Goal: Contribute content: Contribute content

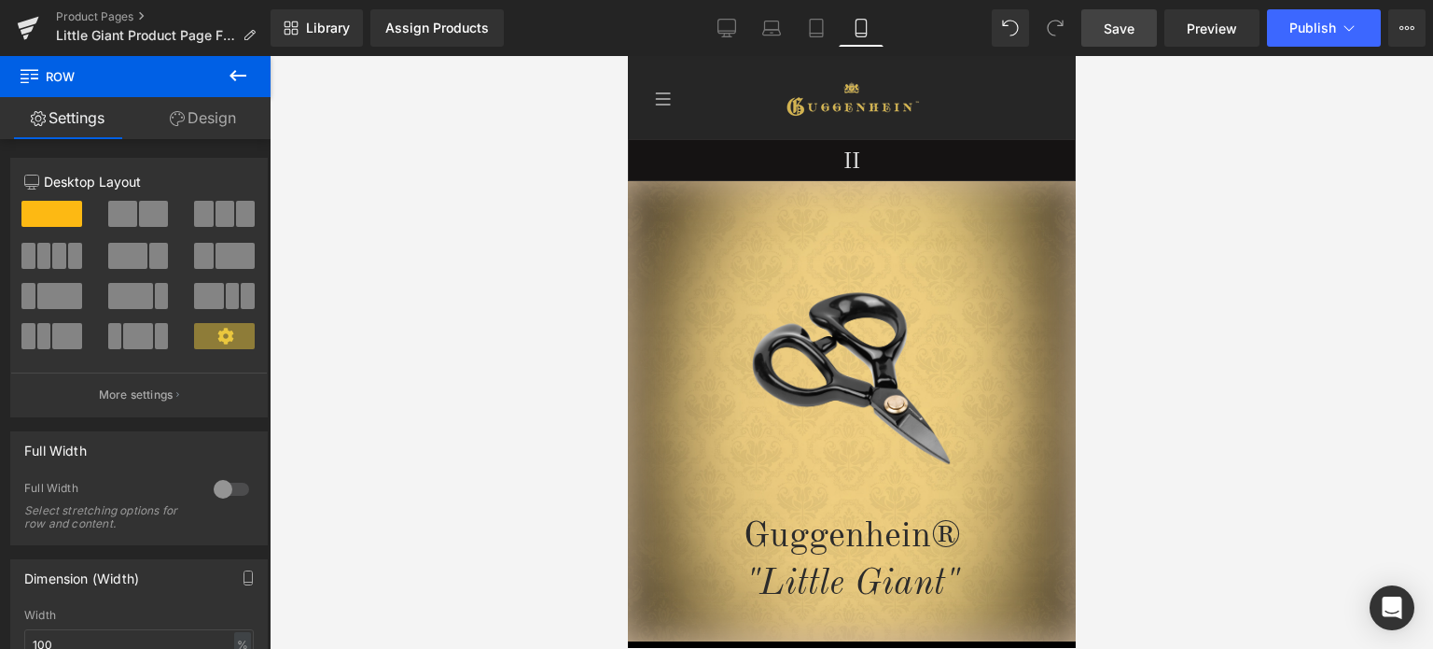
click at [1126, 31] on span "Save" at bounding box center [1119, 29] width 31 height 20
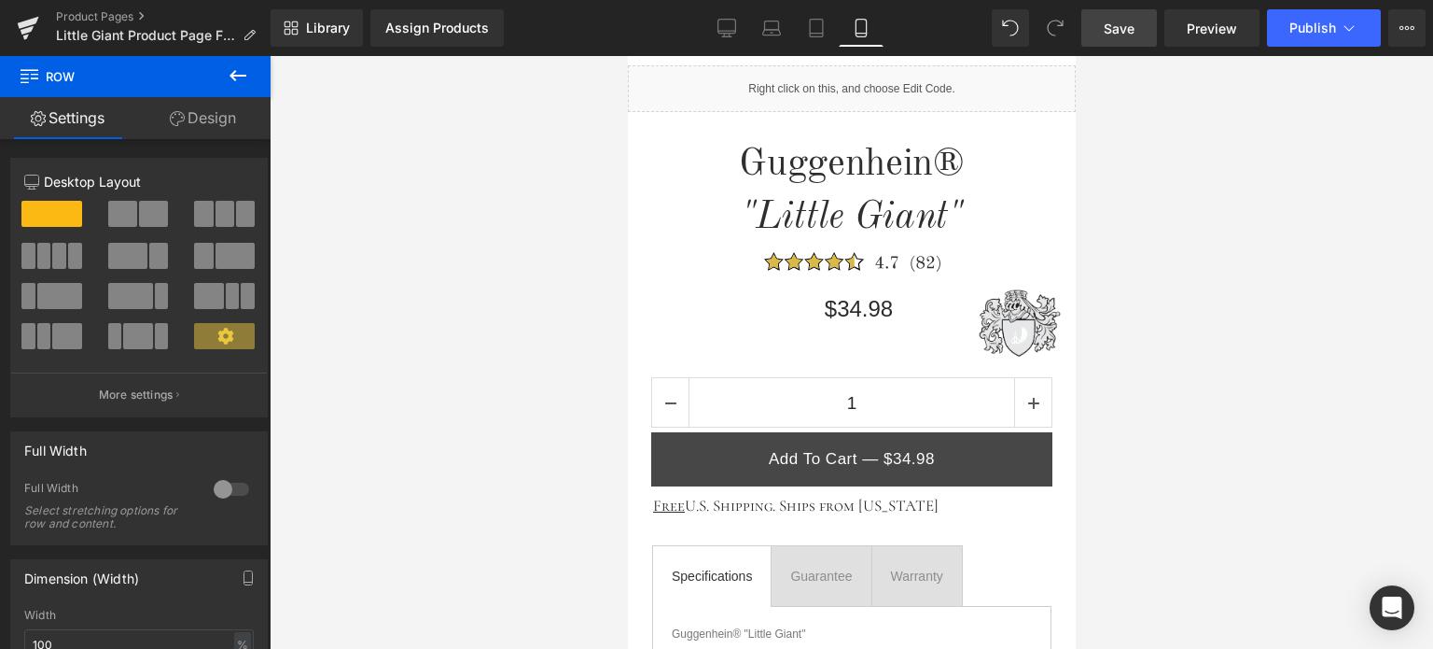
scroll to position [373, 0]
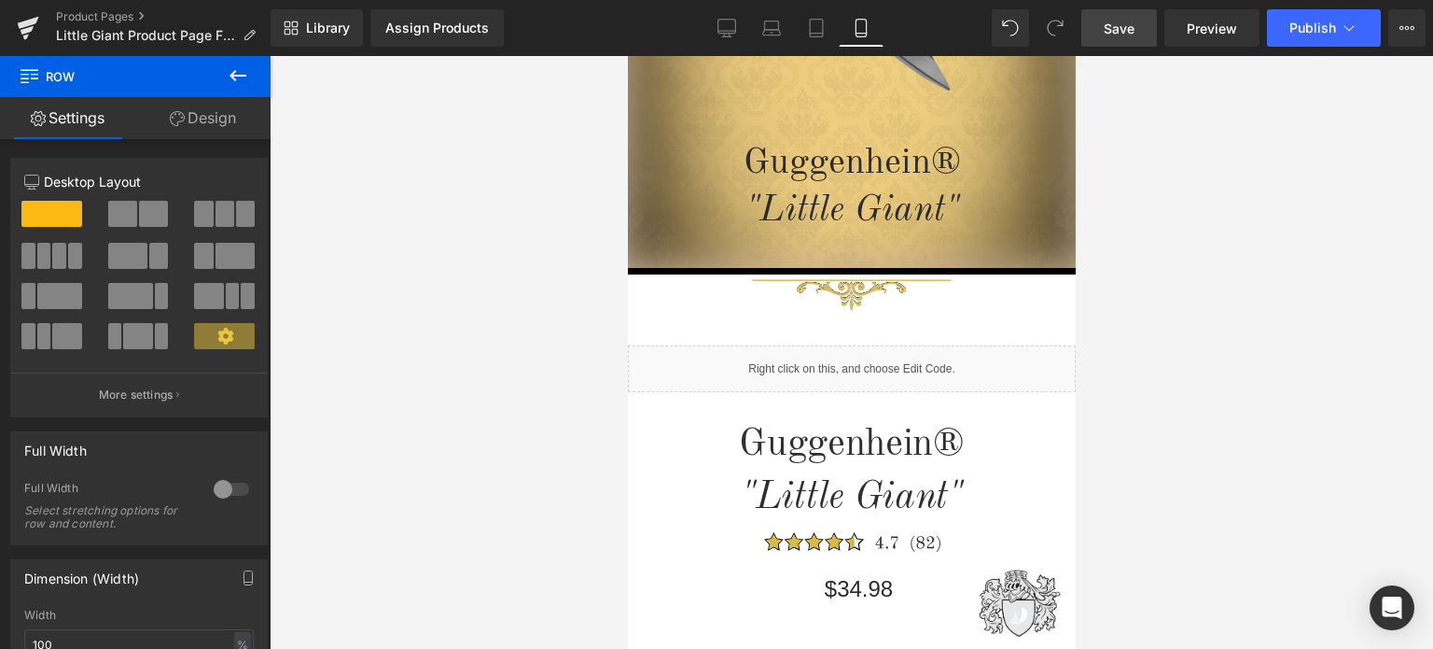
click at [1139, 33] on link "Save" at bounding box center [1120, 27] width 76 height 37
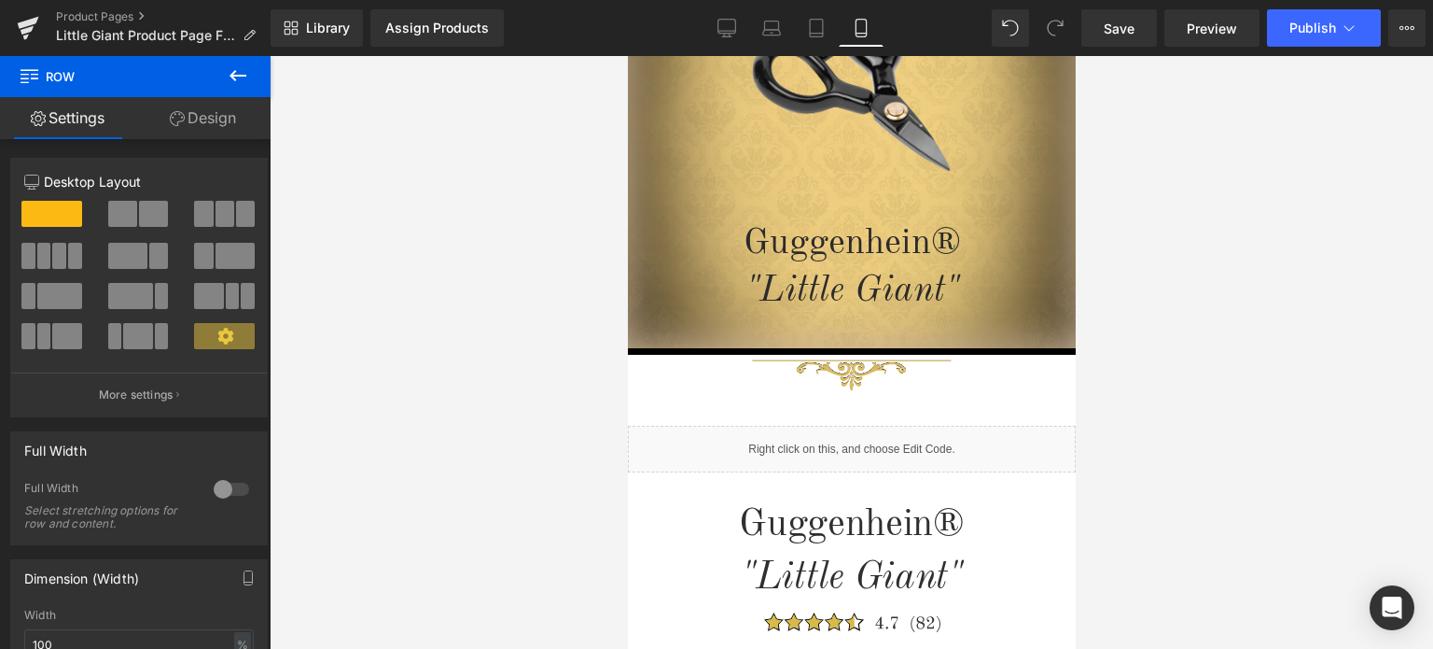
scroll to position [0, 0]
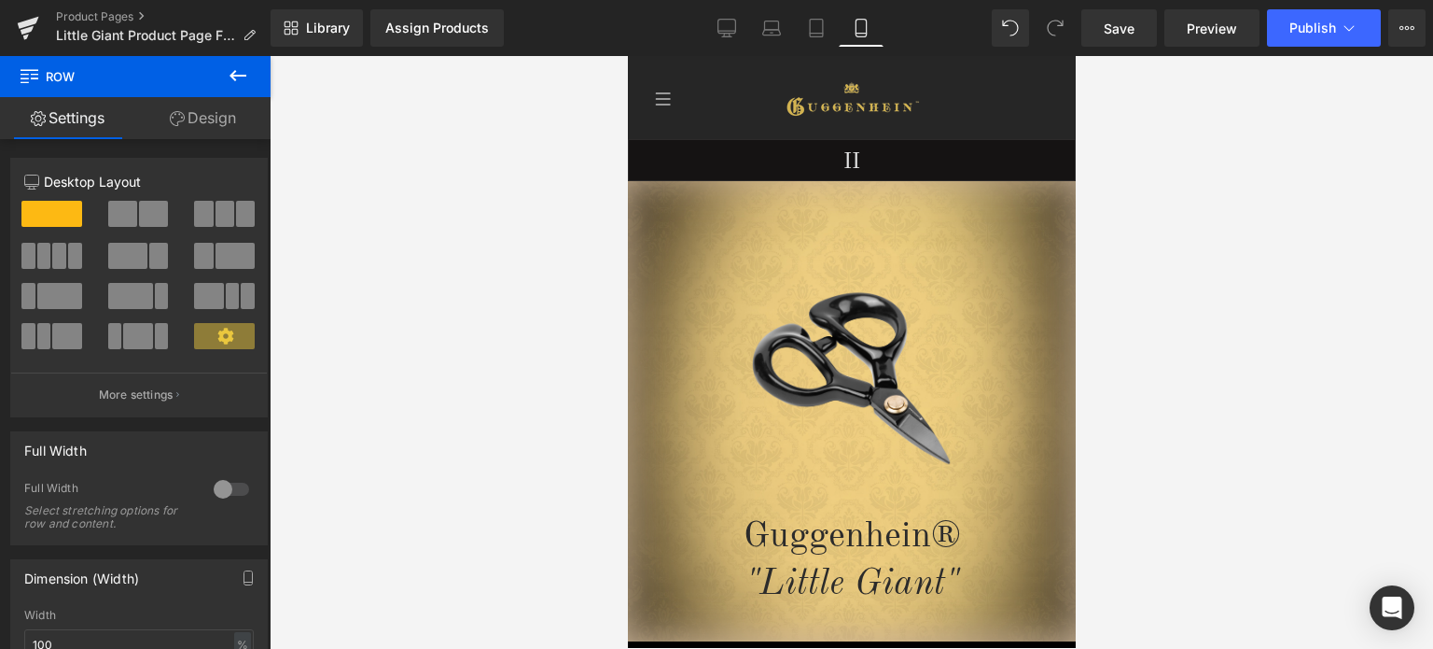
drag, startPoint x: 1067, startPoint y: 151, endPoint x: 1760, endPoint y: 142, distance: 693.4
click at [1122, 37] on span "Save" at bounding box center [1119, 29] width 31 height 20
click at [105, 13] on link "Product Pages" at bounding box center [163, 16] width 215 height 15
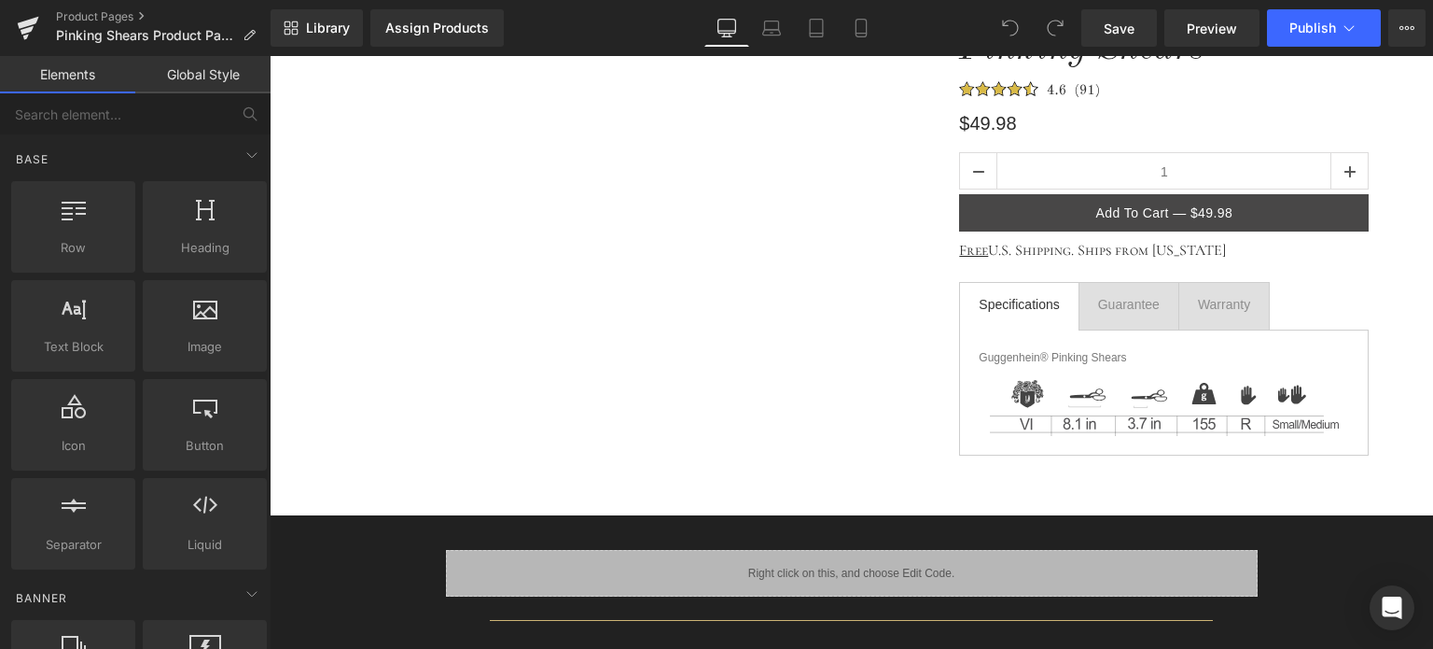
scroll to position [187, 0]
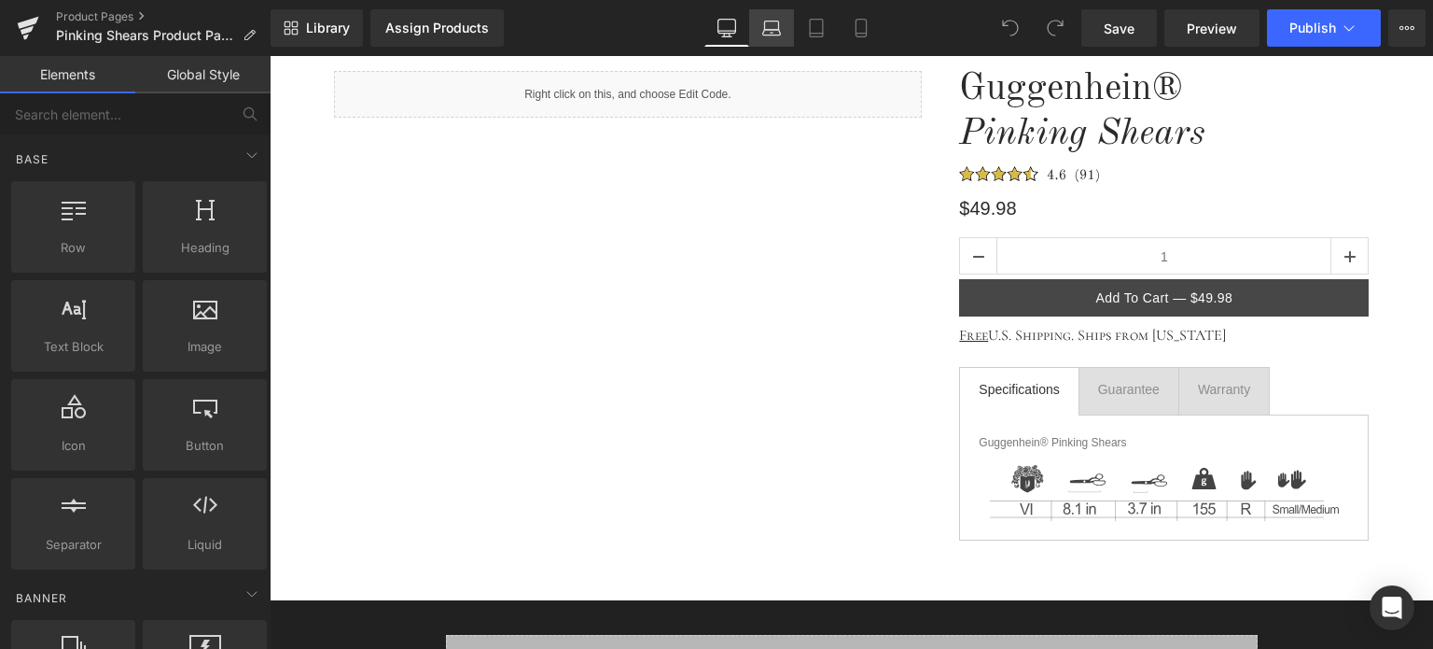
click at [782, 33] on link "Laptop" at bounding box center [771, 27] width 45 height 37
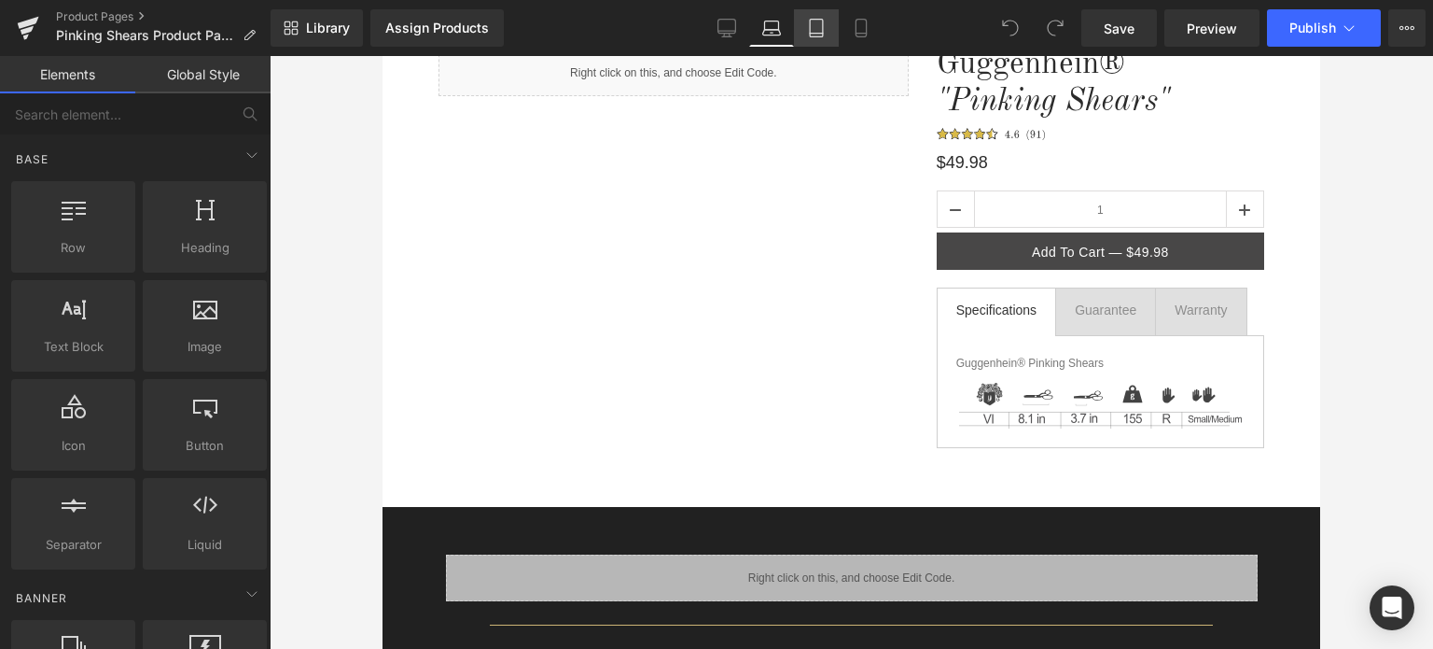
click at [817, 34] on icon at bounding box center [816, 28] width 19 height 19
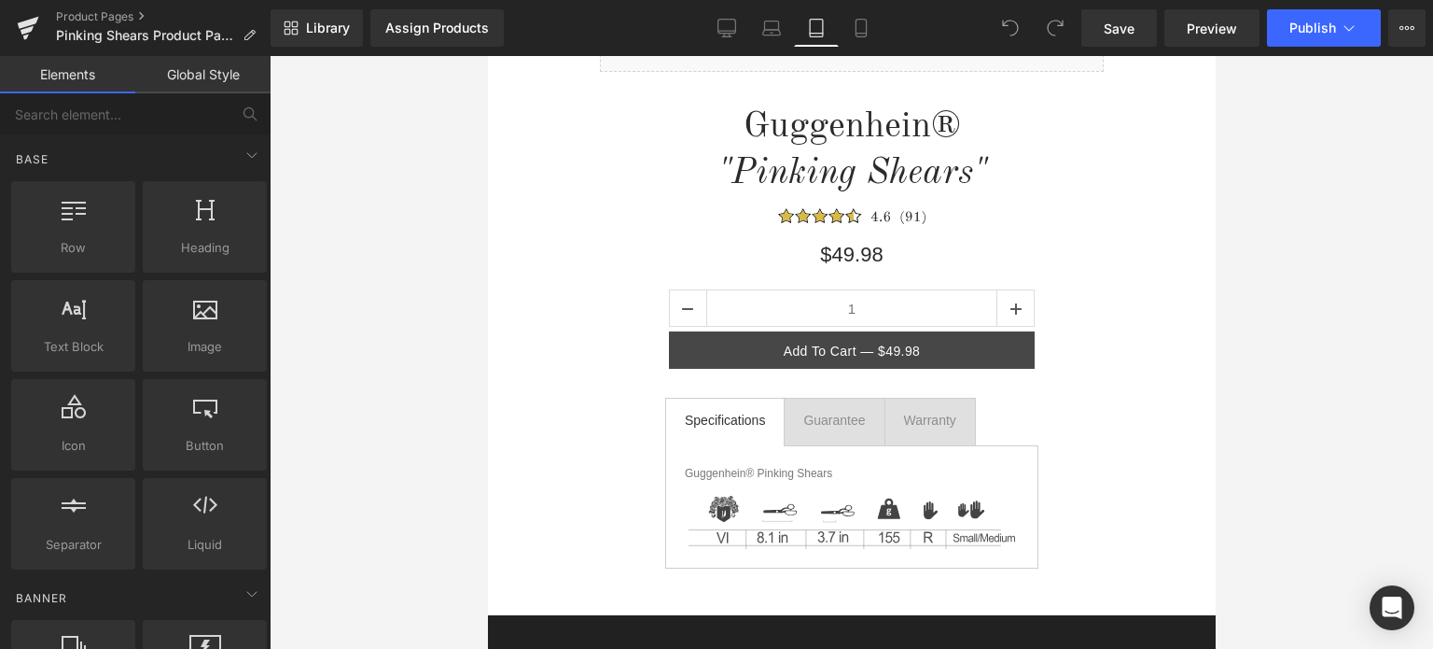
scroll to position [128, 0]
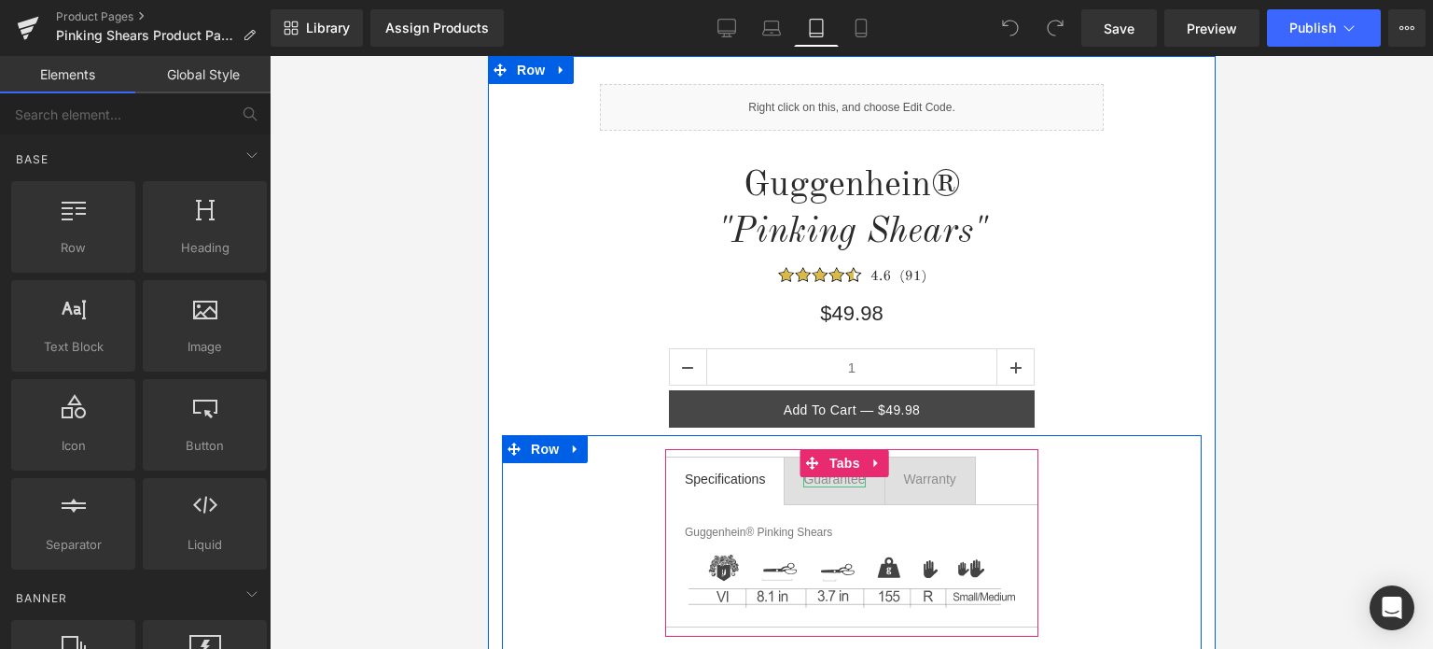
click at [828, 481] on div "Guarantee" at bounding box center [834, 478] width 62 height 17
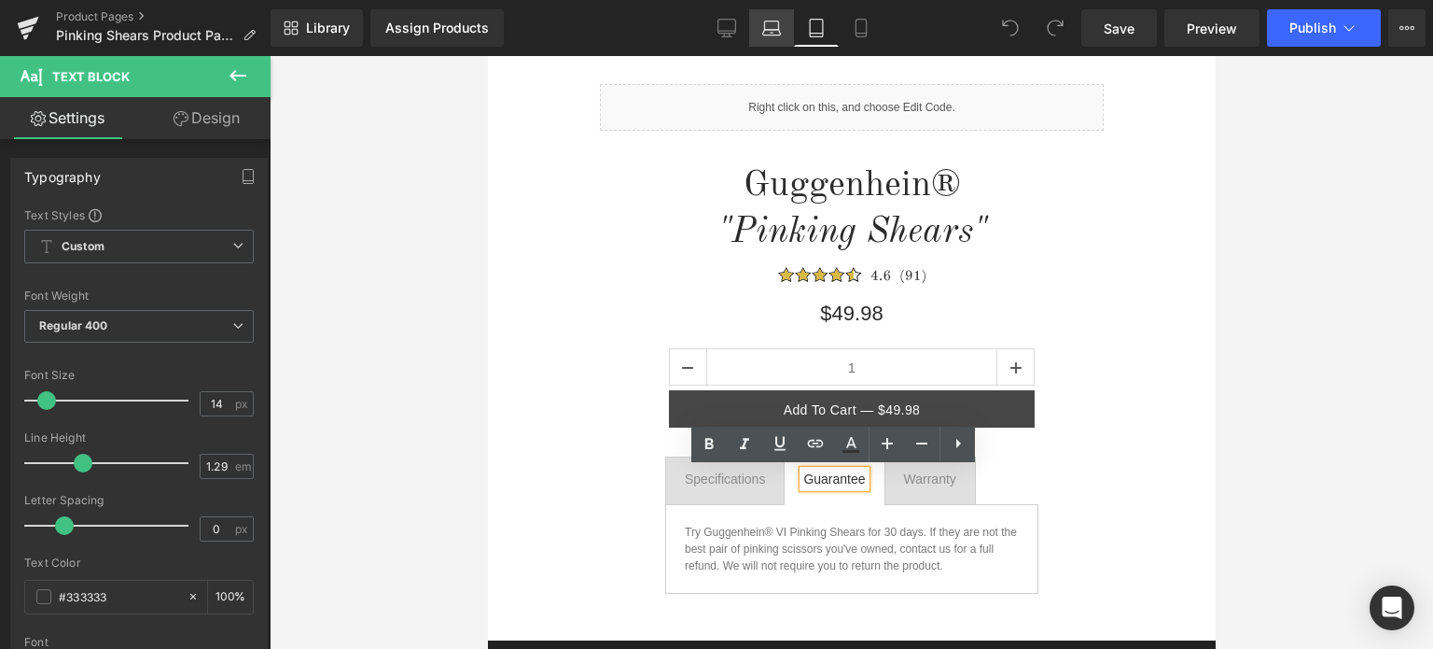
click at [781, 37] on link "Laptop" at bounding box center [771, 27] width 45 height 37
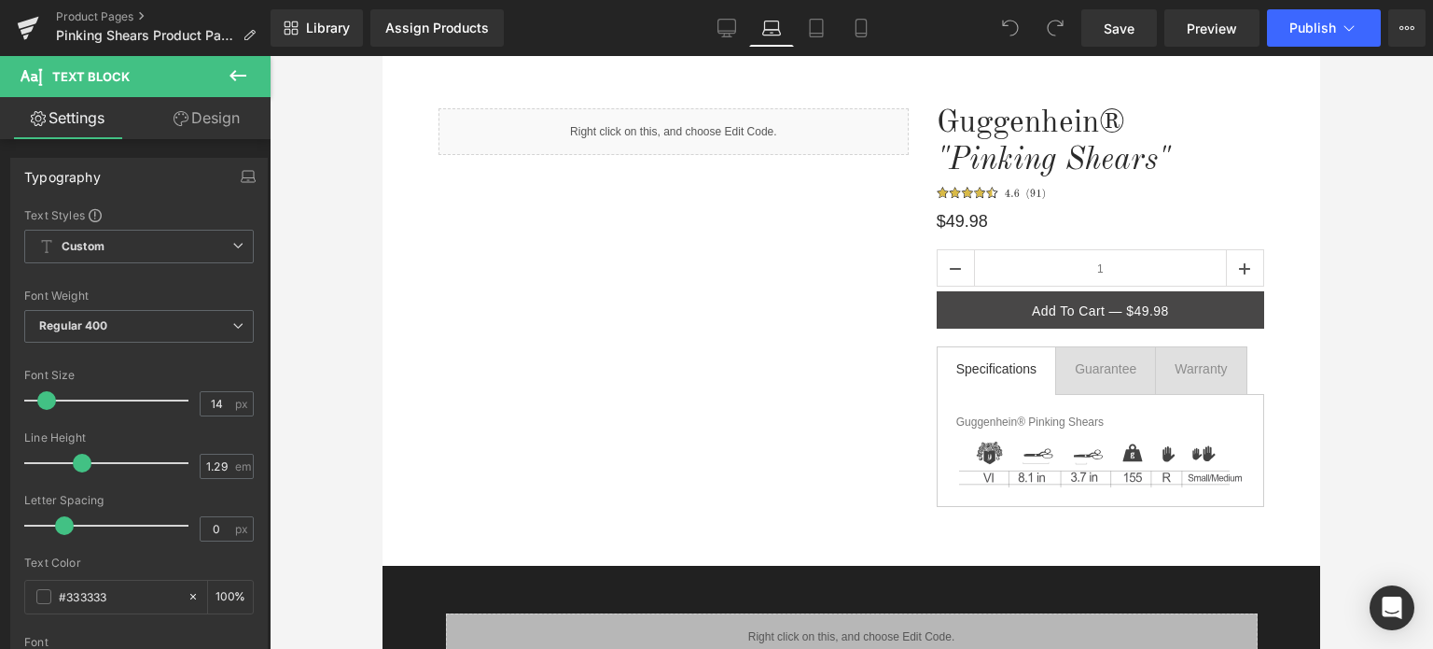
scroll to position [0, 0]
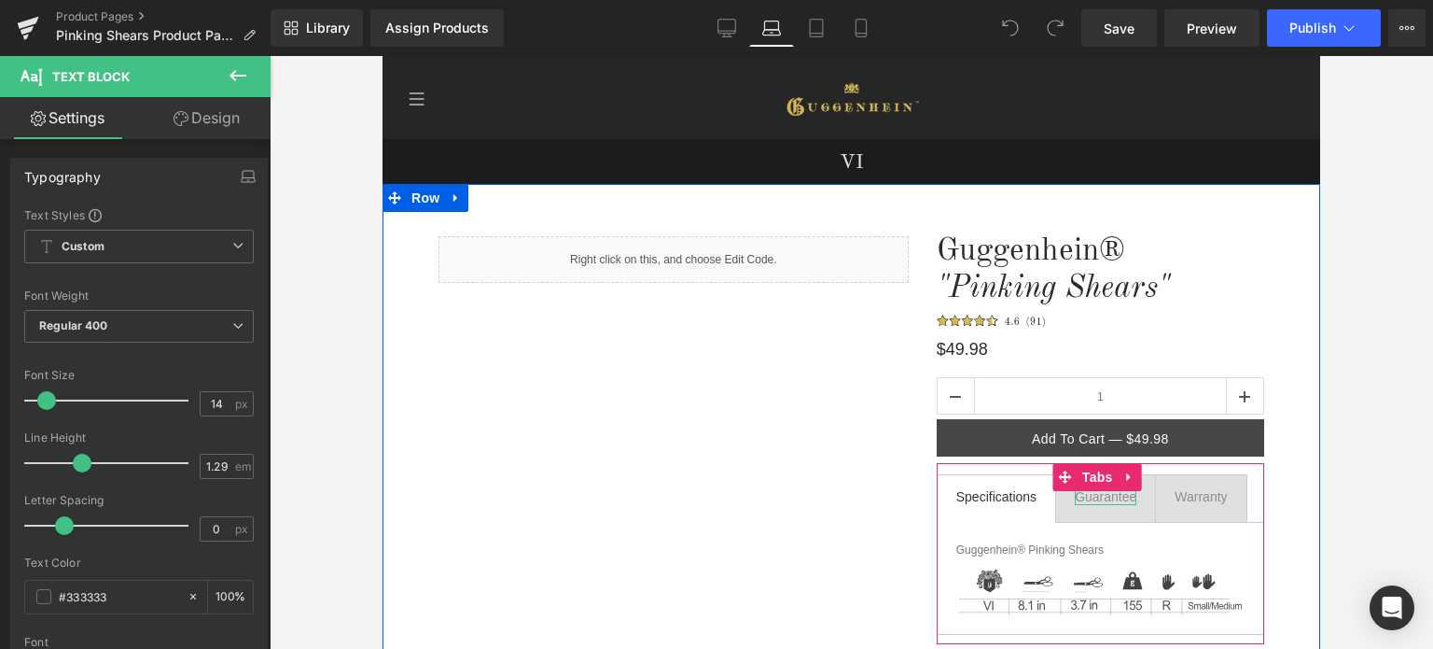
click at [1100, 494] on div "Guarantee" at bounding box center [1106, 496] width 62 height 17
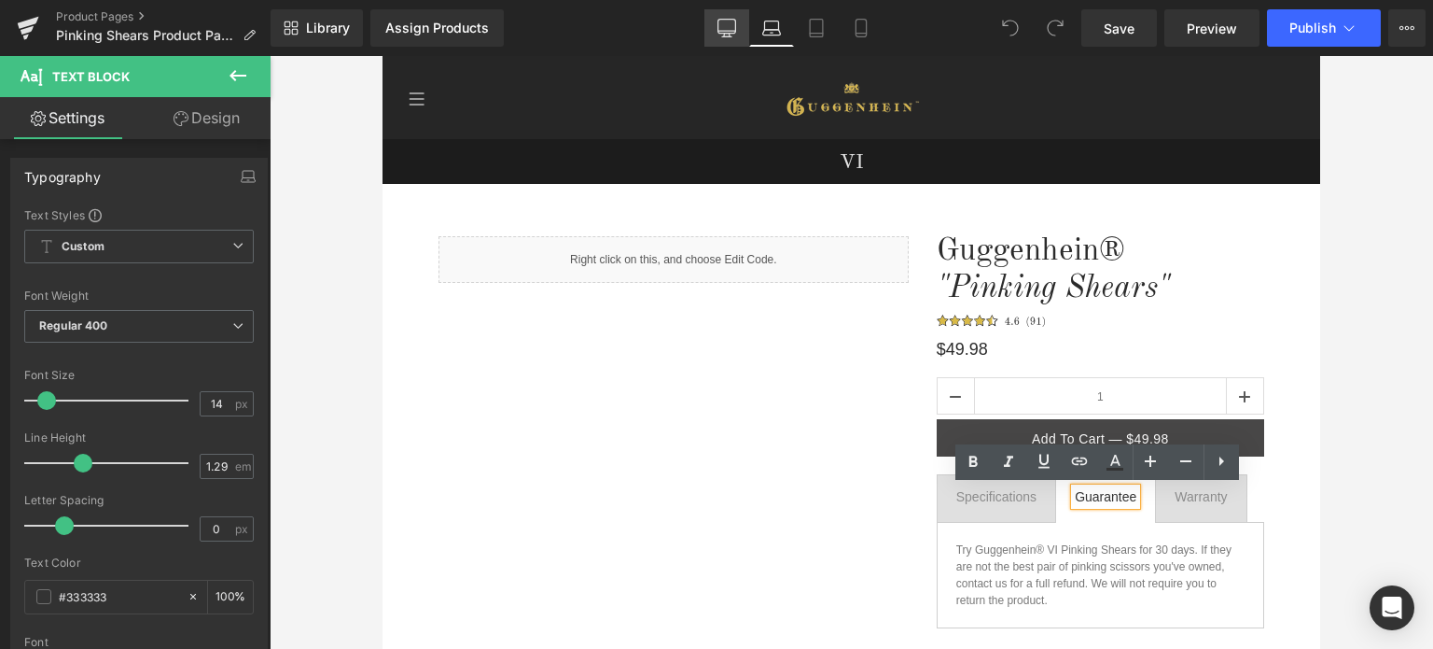
click at [730, 31] on icon at bounding box center [728, 31] width 18 height 0
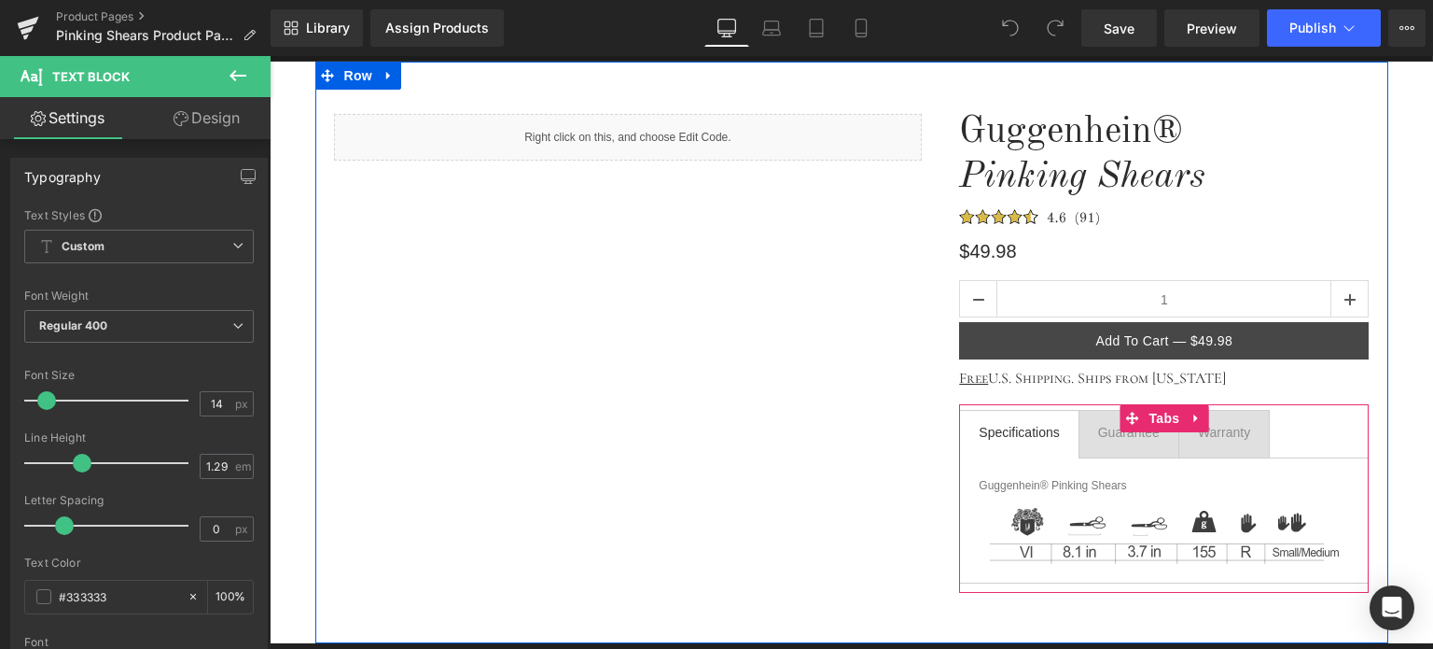
scroll to position [187, 0]
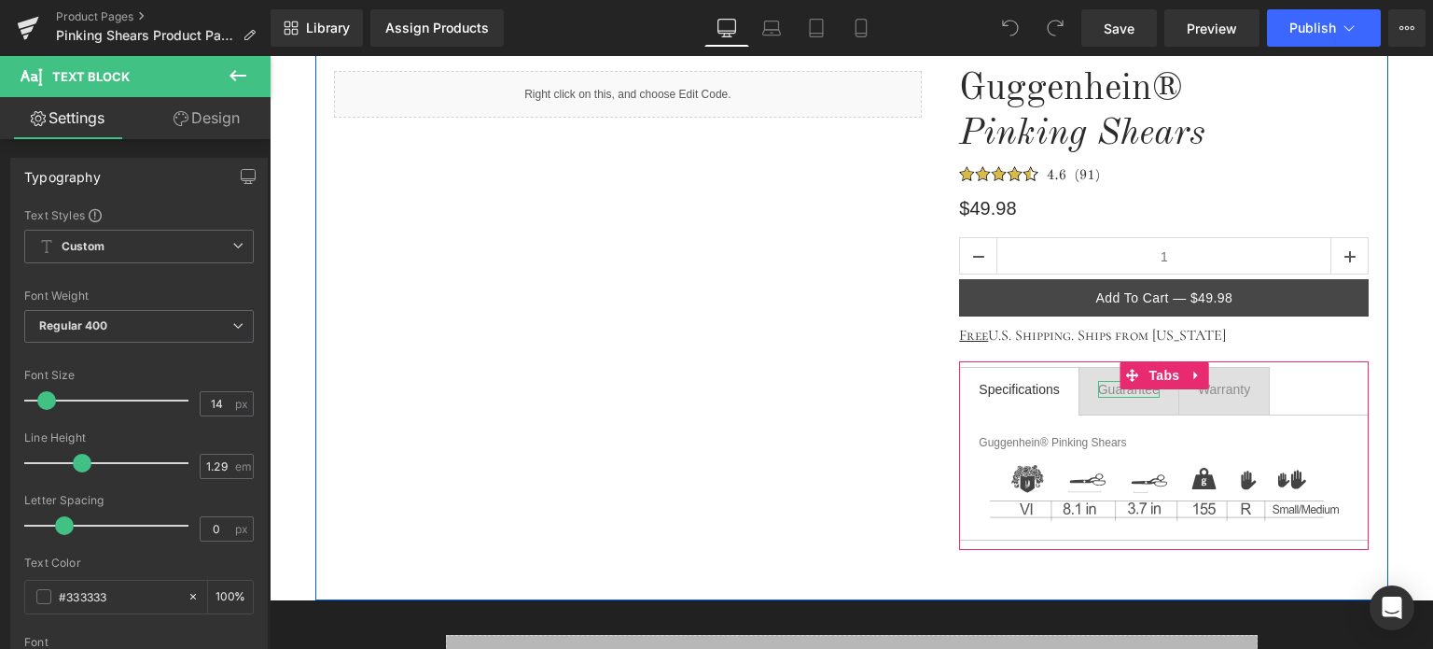
click at [1108, 389] on div "Guarantee" at bounding box center [1129, 389] width 62 height 17
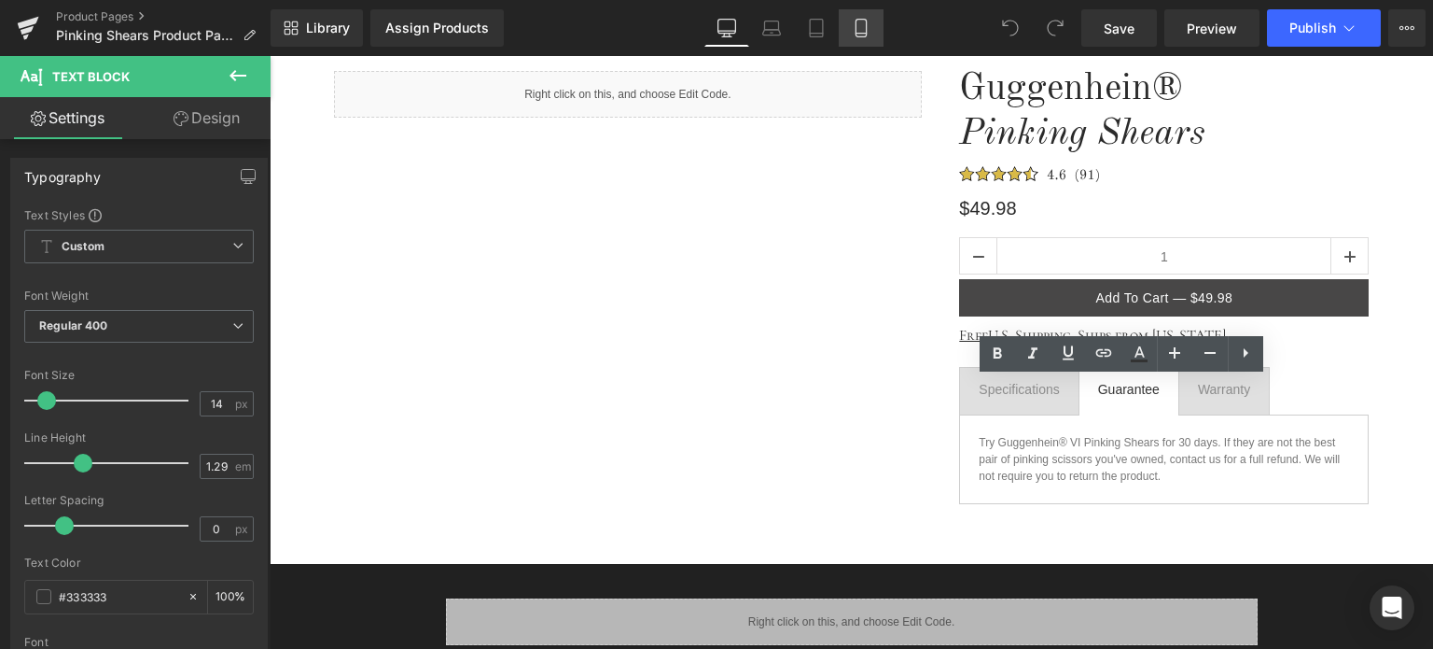
click at [866, 34] on icon at bounding box center [861, 29] width 10 height 18
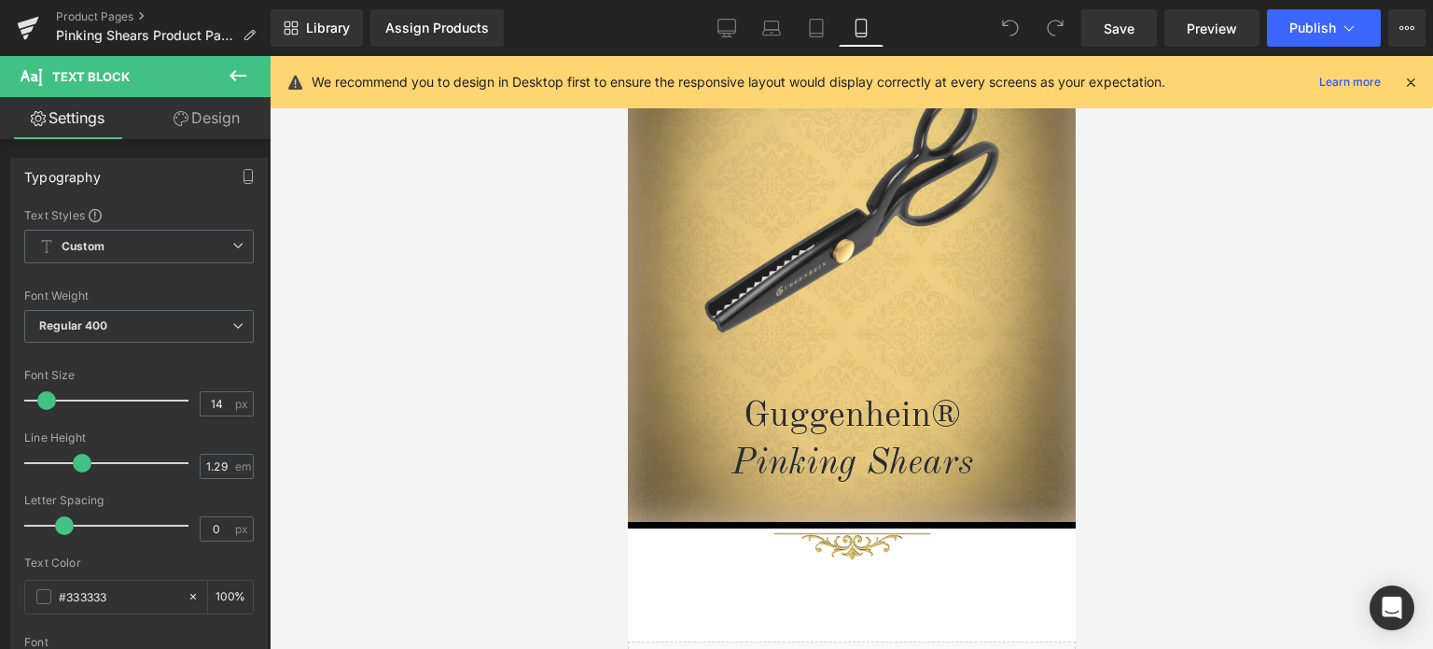
scroll to position [0, 0]
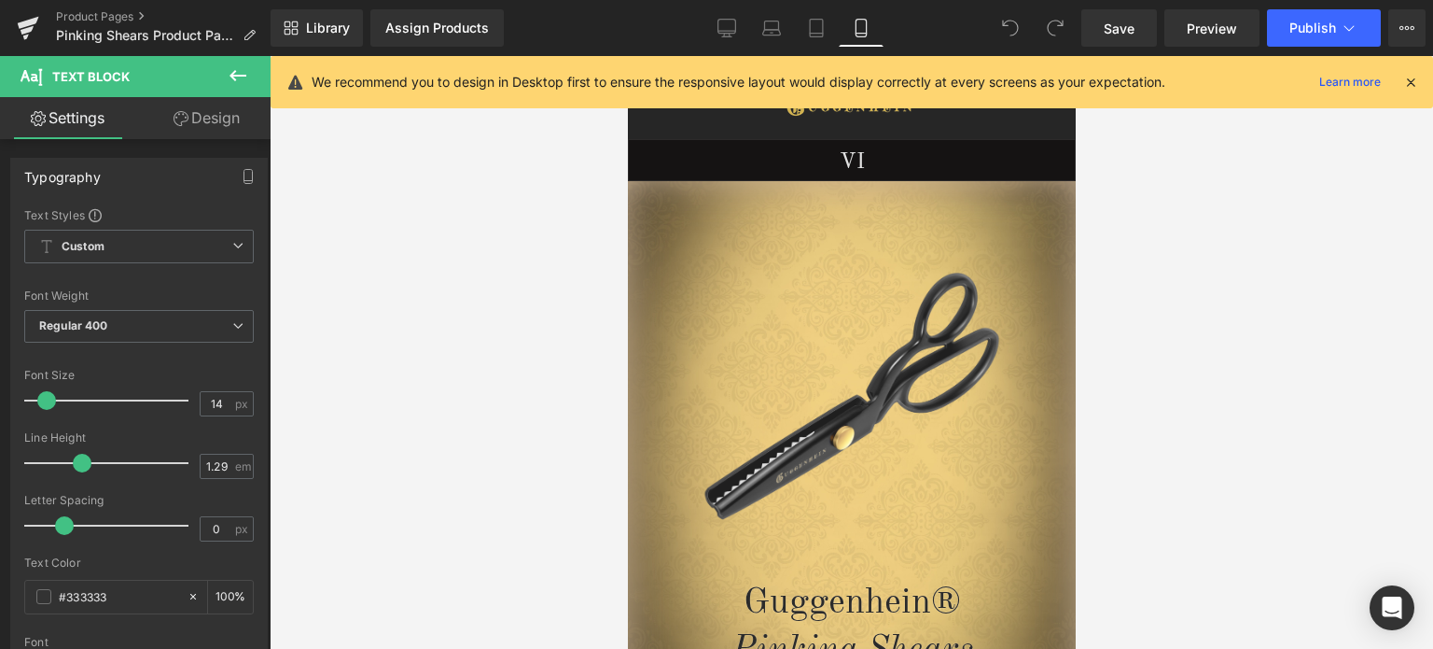
drag, startPoint x: 1413, startPoint y: 83, endPoint x: 217, endPoint y: 221, distance: 1203.4
click at [1413, 83] on icon at bounding box center [1411, 82] width 17 height 17
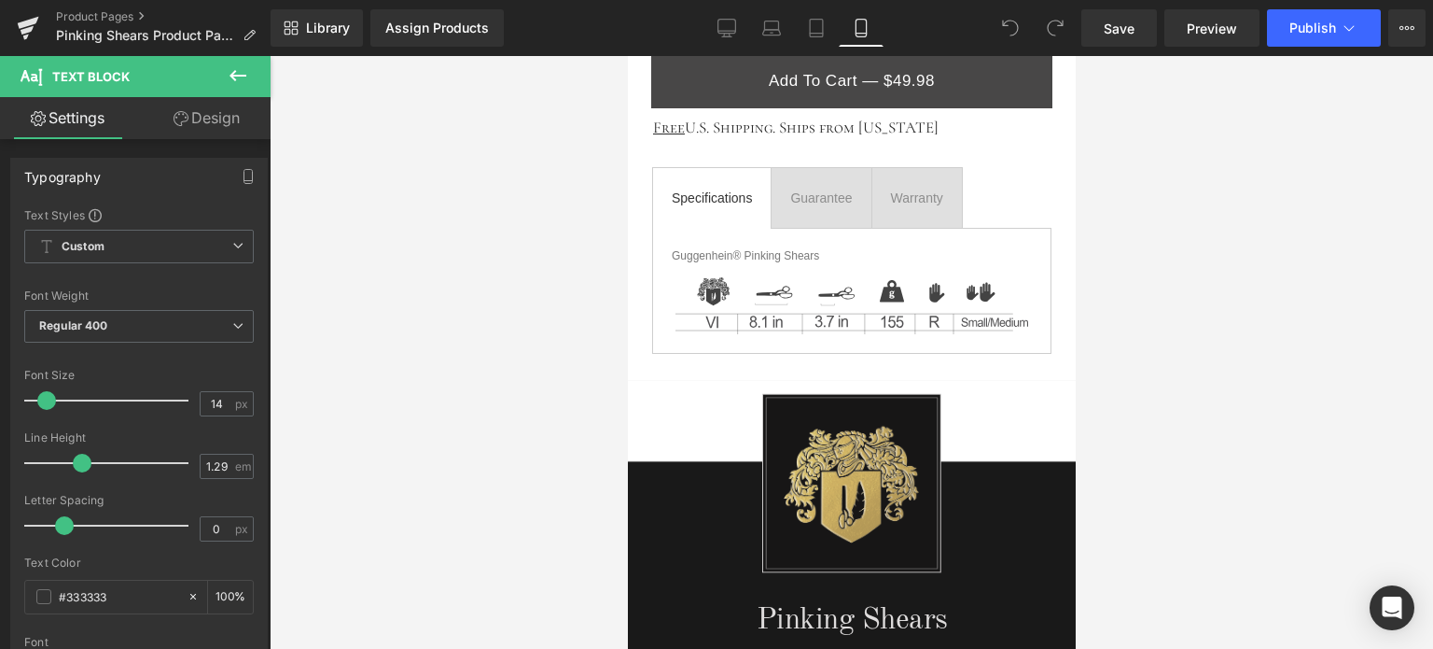
scroll to position [1027, 0]
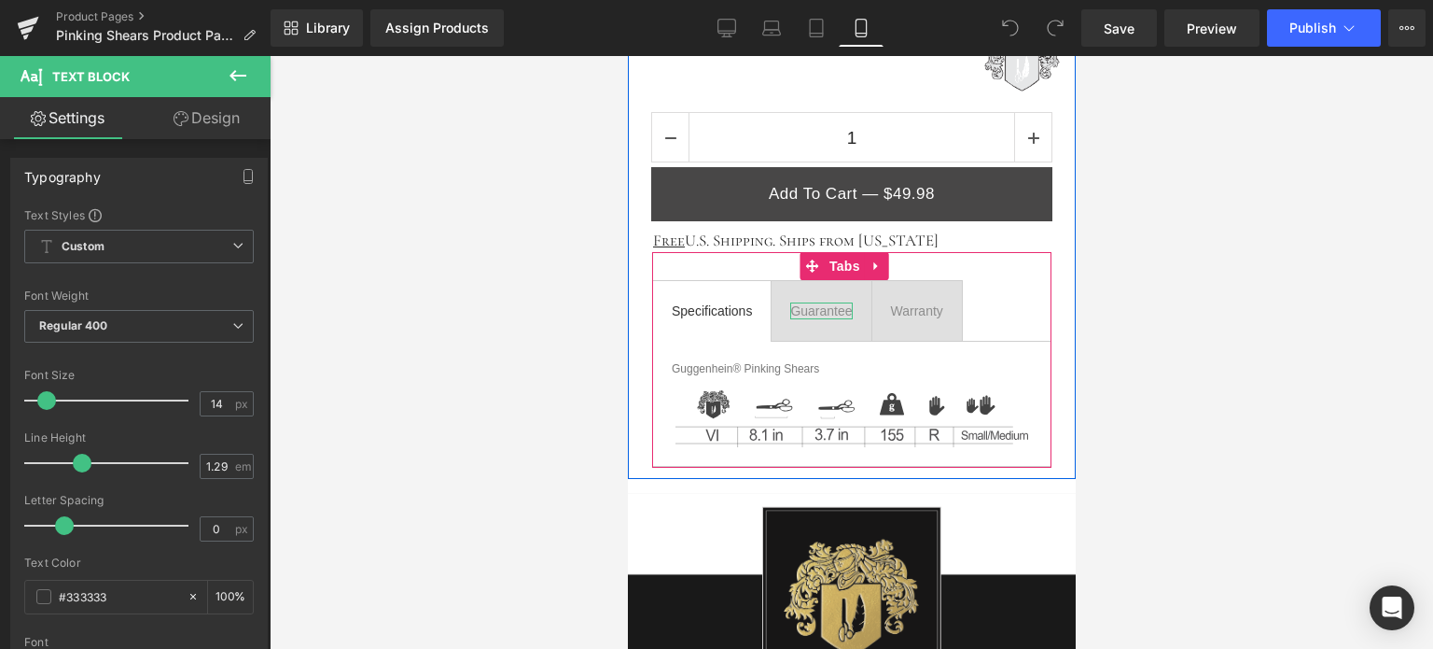
click at [807, 305] on div "Guarantee" at bounding box center [820, 310] width 62 height 17
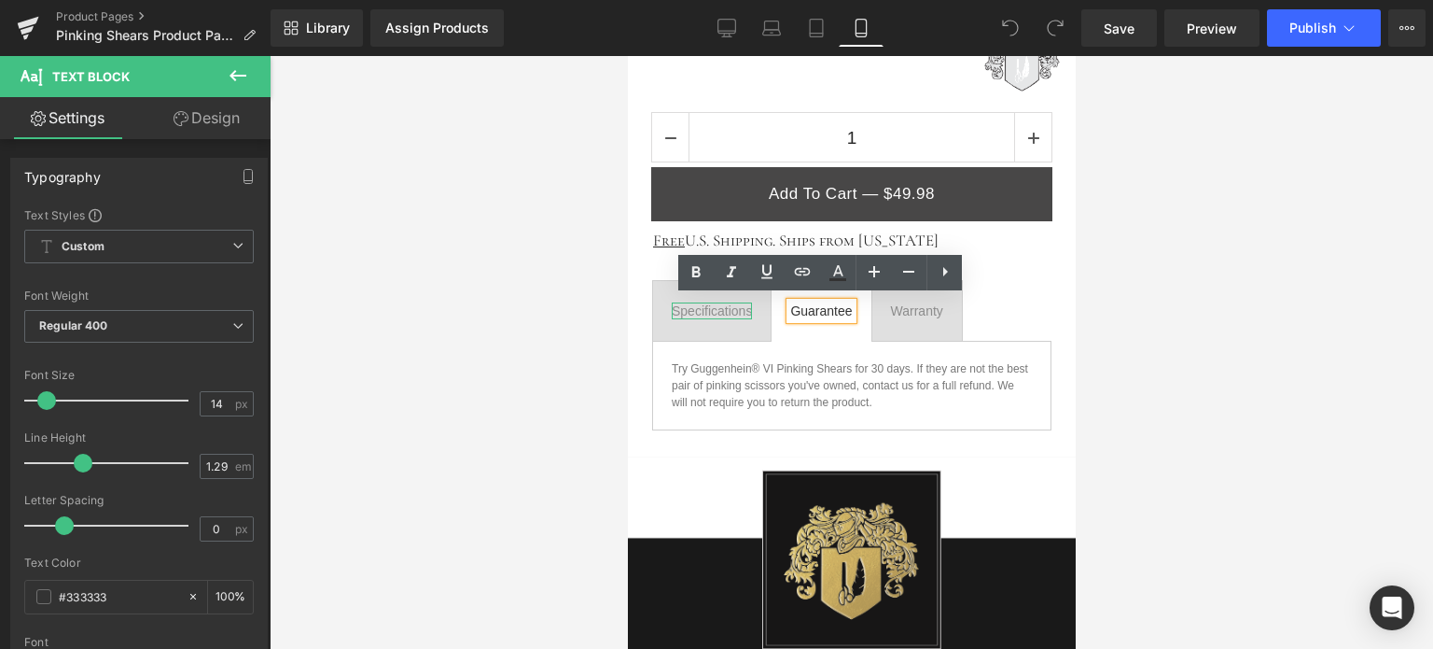
click at [715, 307] on div "Specifications" at bounding box center [711, 310] width 80 height 17
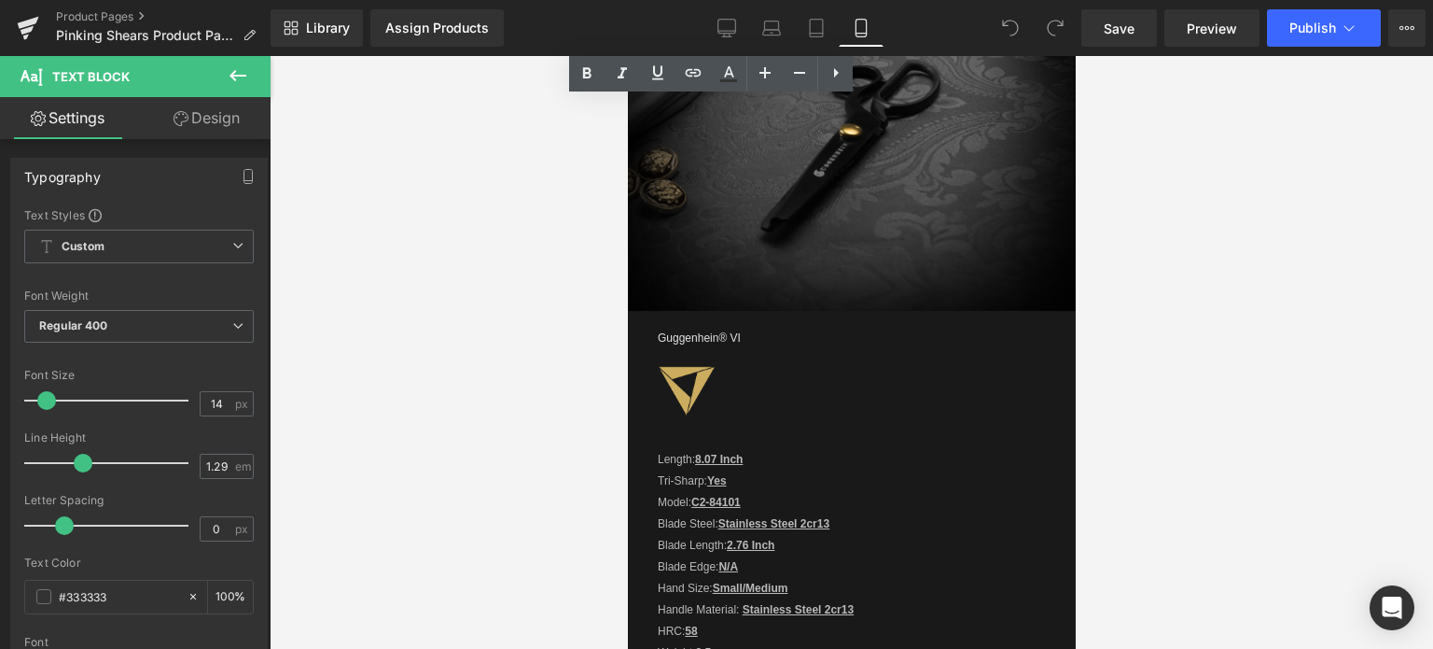
scroll to position [2661, 0]
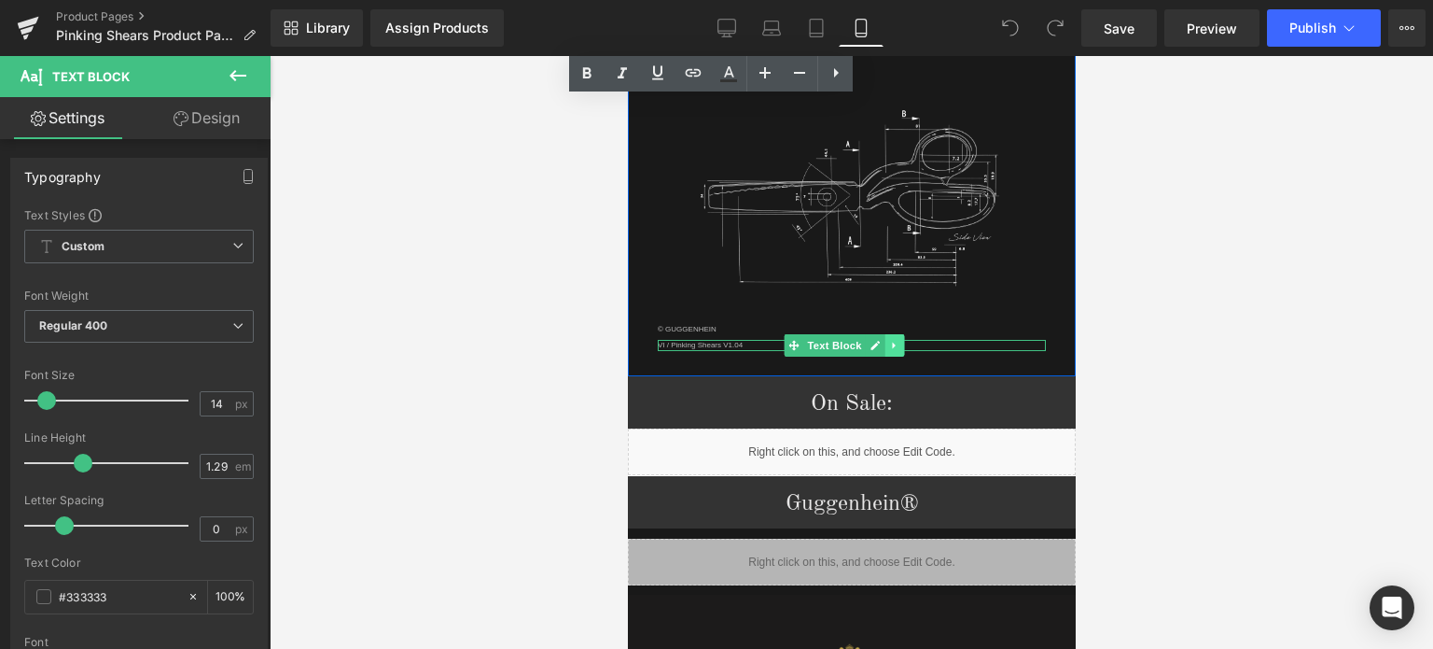
click at [890, 340] on icon at bounding box center [894, 345] width 10 height 11
click at [901, 340] on icon at bounding box center [904, 345] width 10 height 11
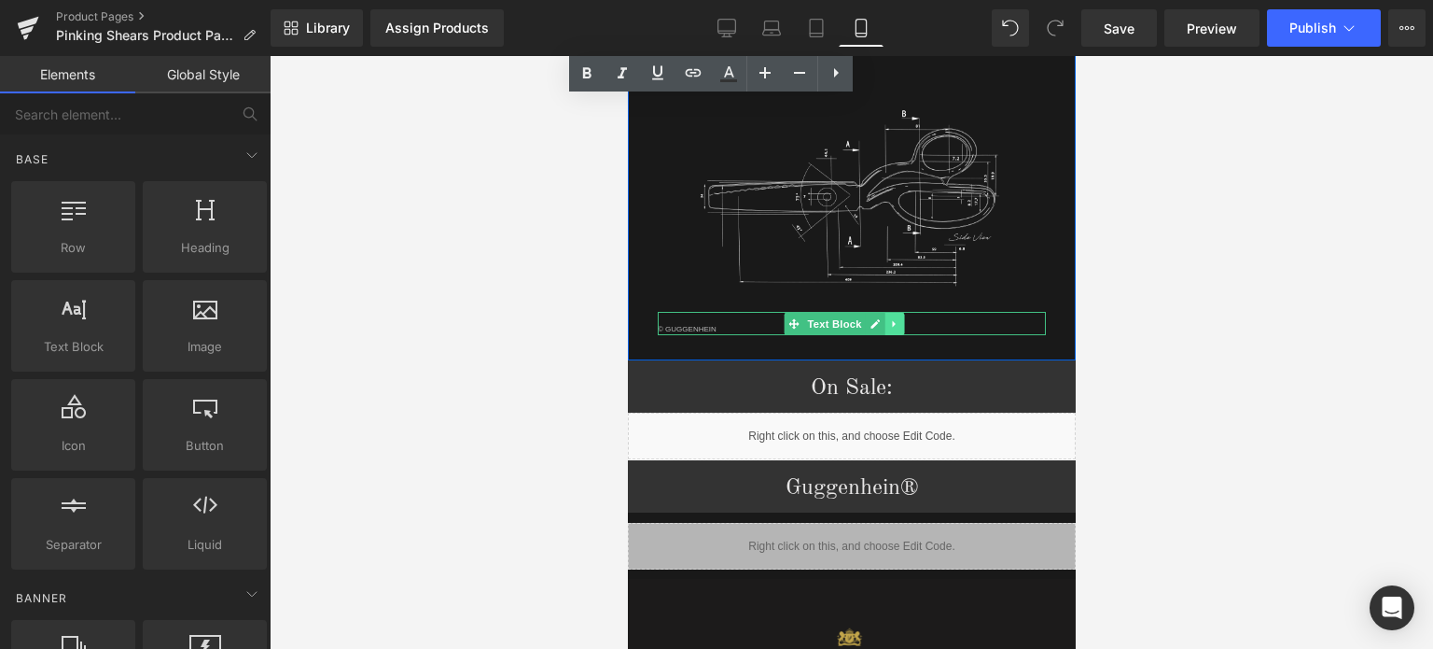
click at [892, 318] on icon at bounding box center [894, 323] width 10 height 11
drag, startPoint x: 906, startPoint y: 311, endPoint x: 1000, endPoint y: 329, distance: 96.1
click at [906, 318] on icon at bounding box center [904, 323] width 10 height 11
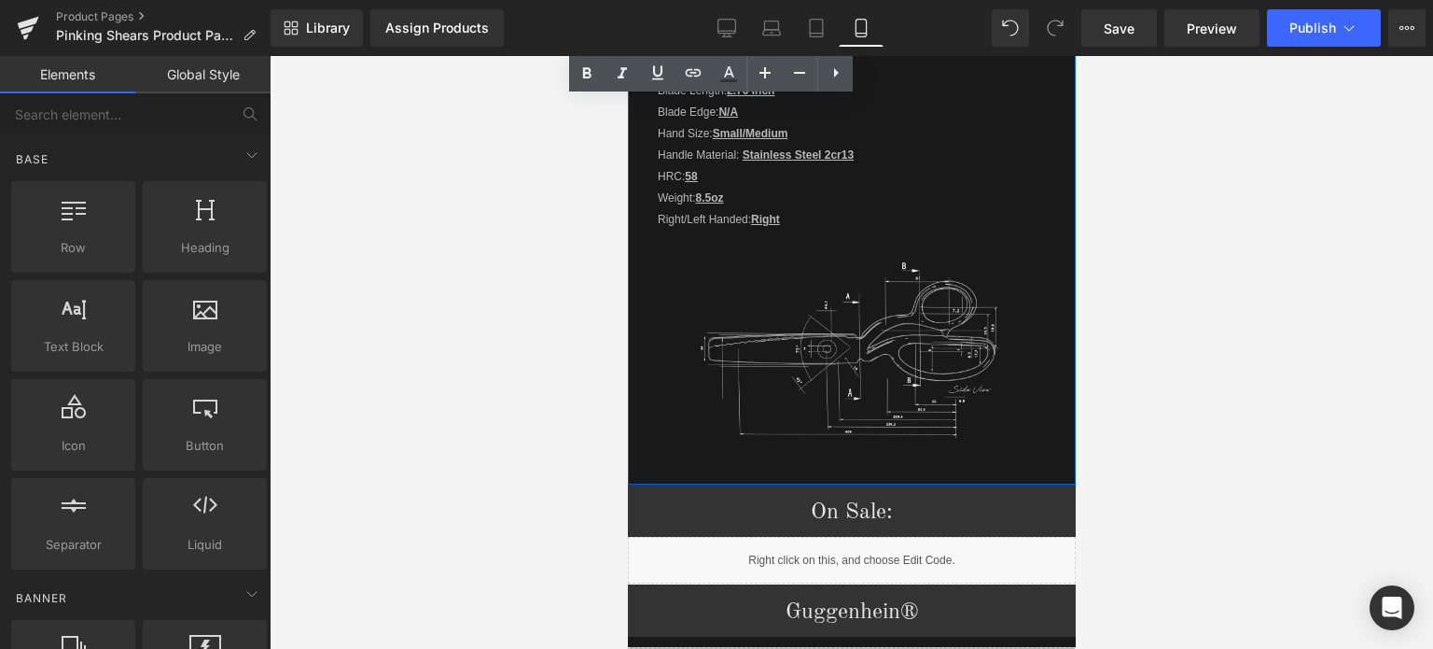
scroll to position [2474, 0]
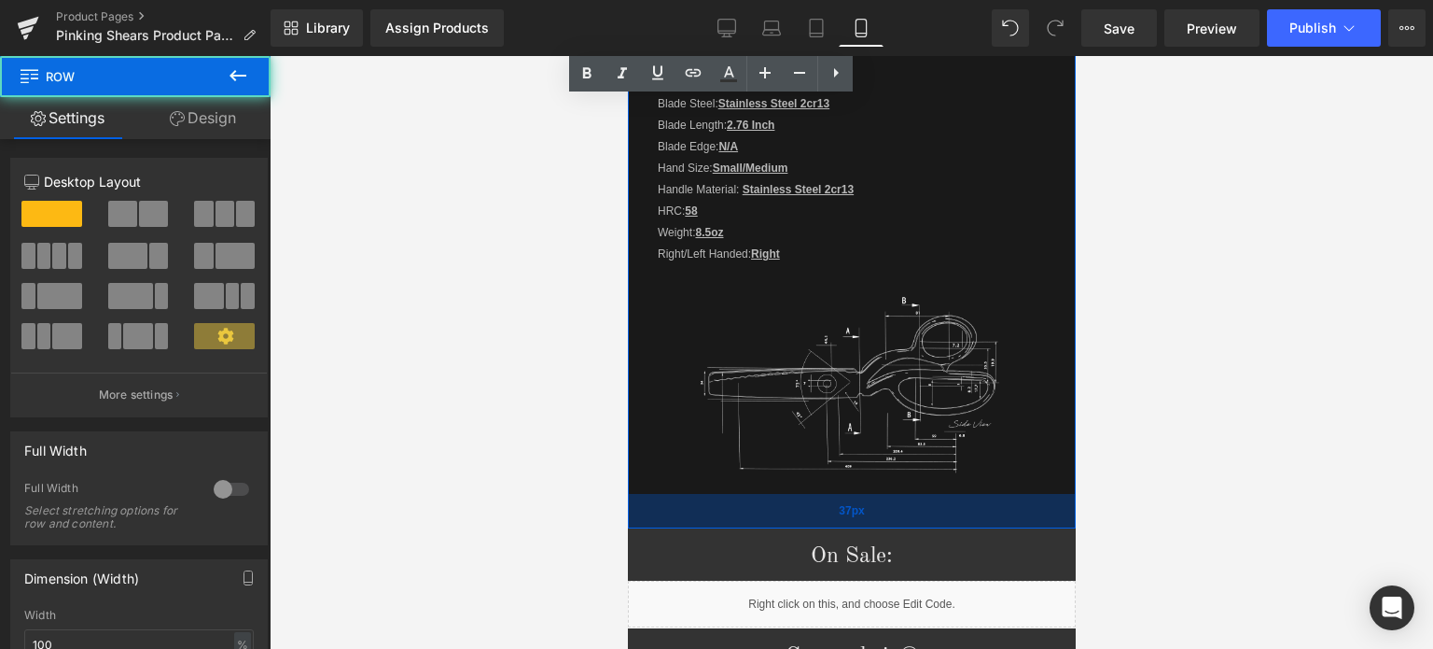
drag, startPoint x: 977, startPoint y: 493, endPoint x: 977, endPoint y: 505, distance: 12.1
click at [977, 505] on div "37px" at bounding box center [851, 511] width 448 height 35
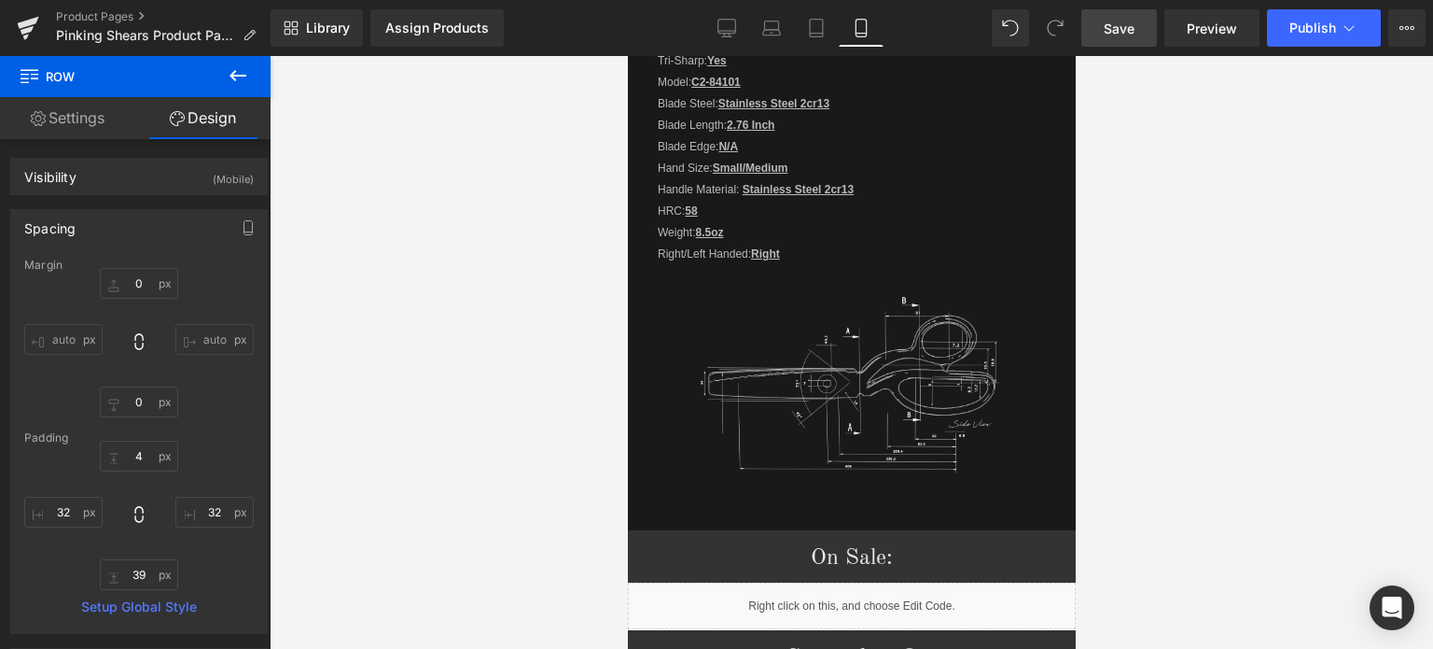
click at [1127, 27] on span "Save" at bounding box center [1119, 29] width 31 height 20
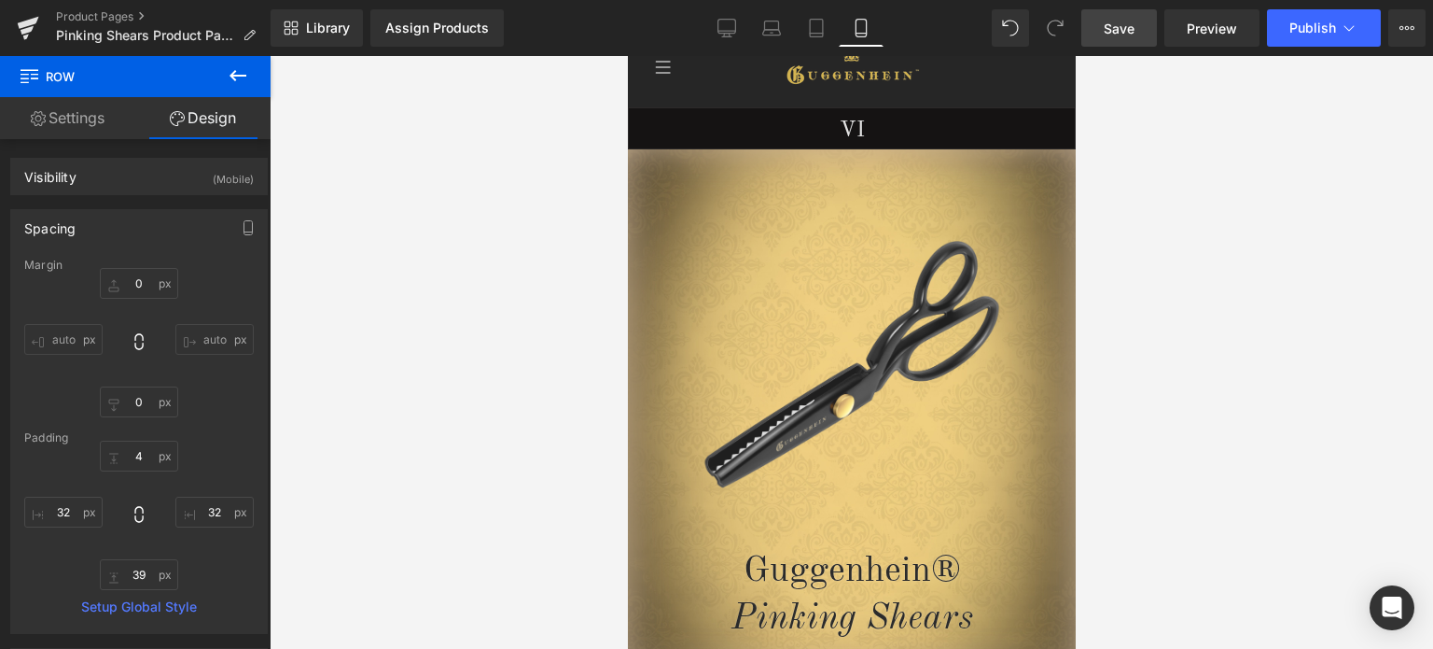
scroll to position [0, 0]
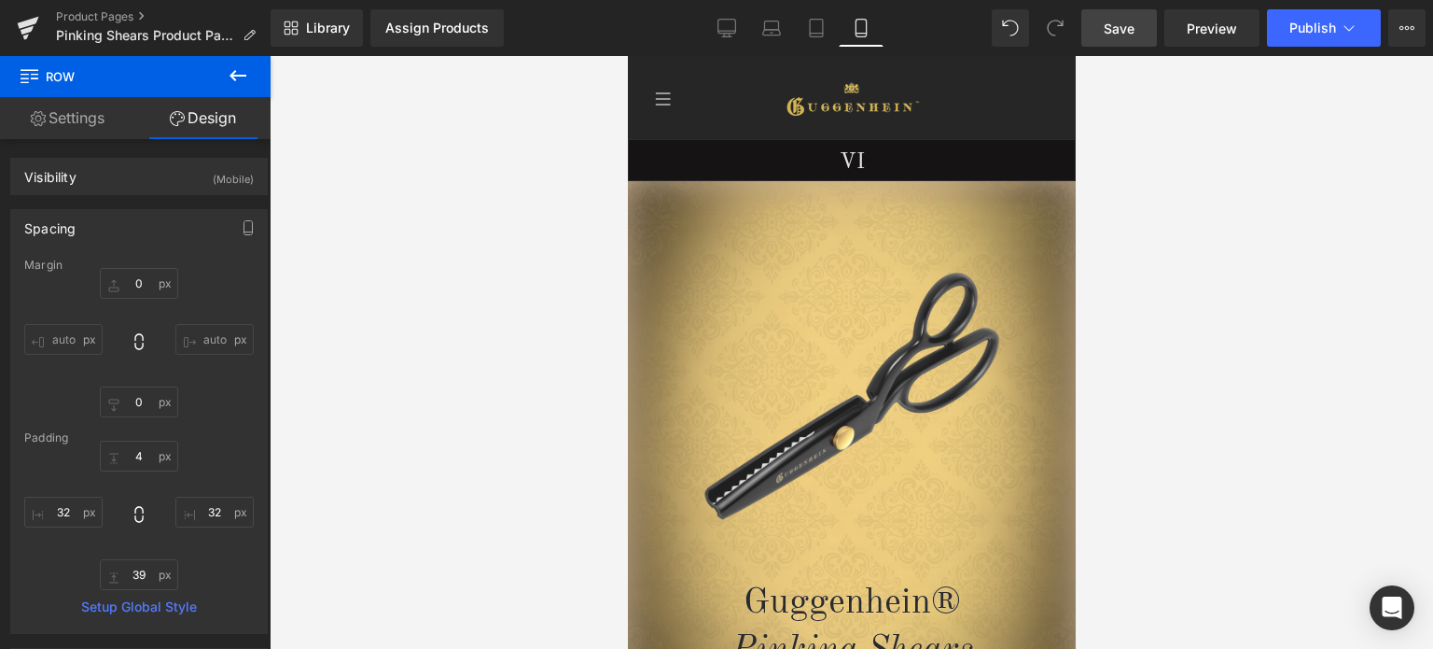
click at [1115, 16] on link "Save" at bounding box center [1120, 27] width 76 height 37
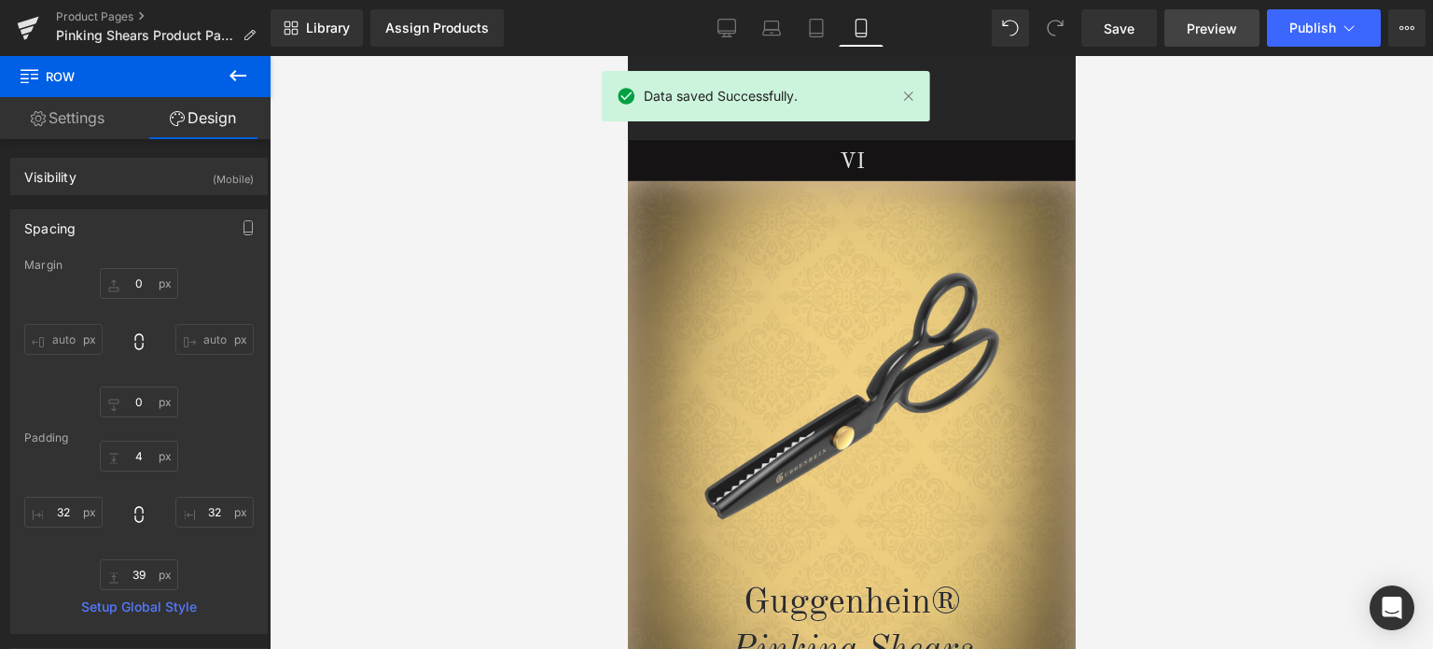
click at [1221, 27] on span "Preview" at bounding box center [1212, 29] width 50 height 20
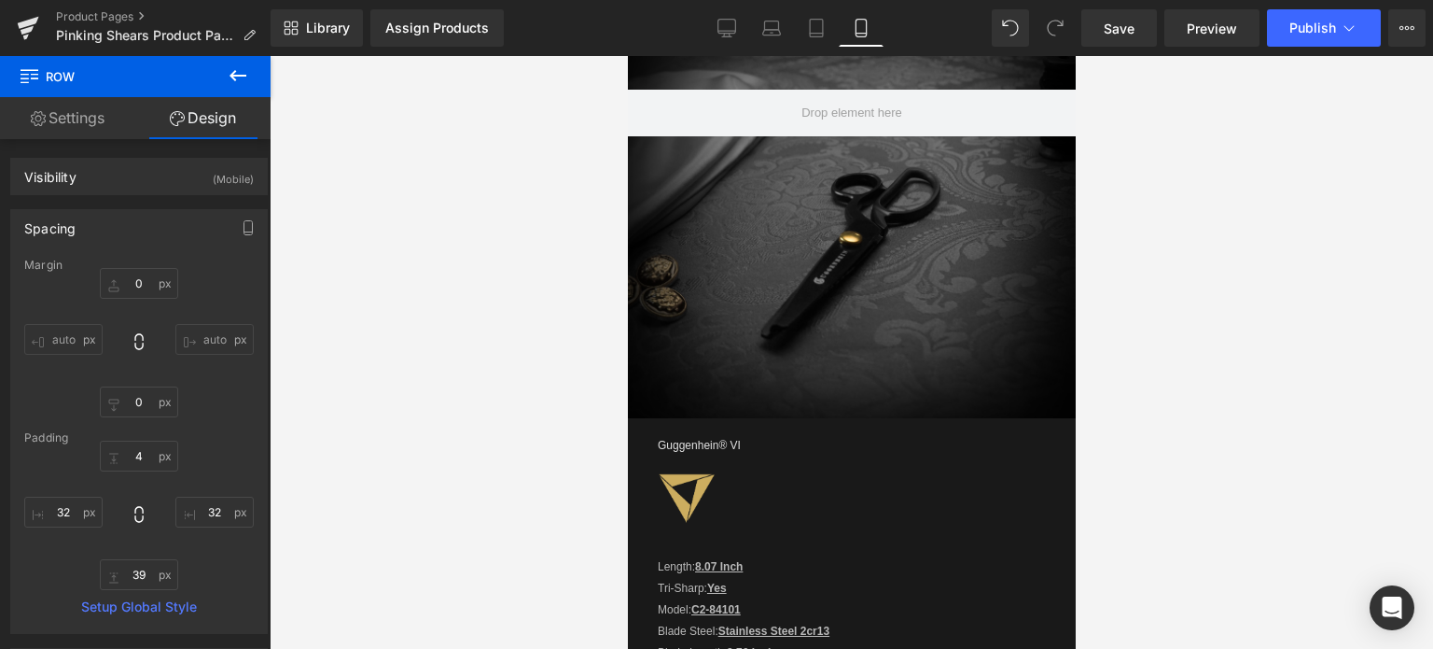
drag, startPoint x: 1069, startPoint y: 117, endPoint x: 1710, endPoint y: 421, distance: 708.8
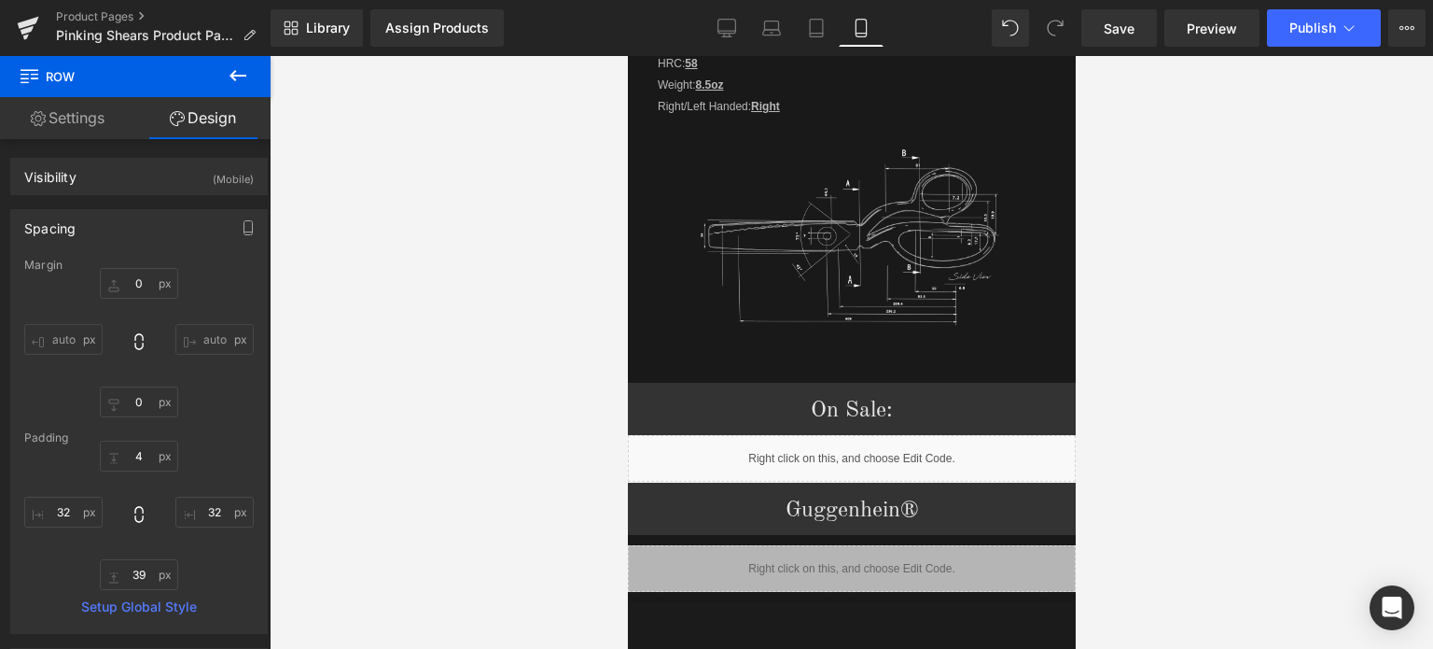
scroll to position [2600, 0]
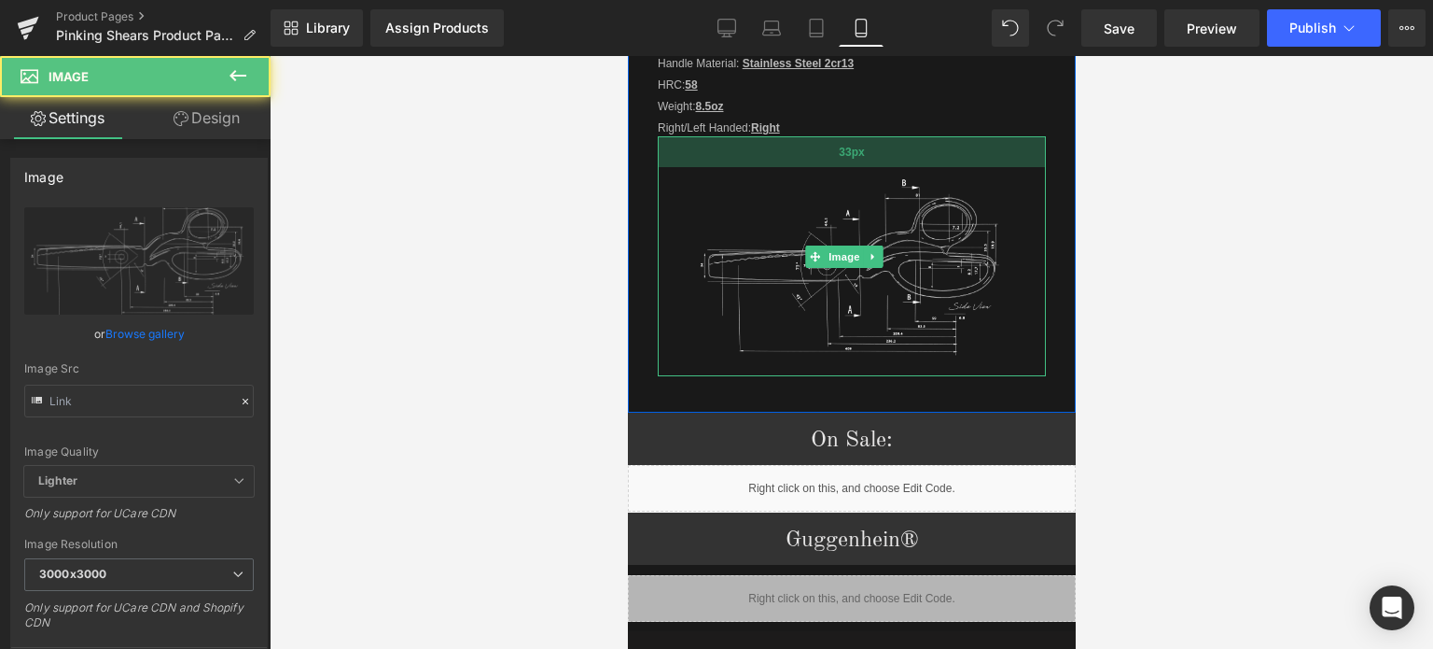
drag, startPoint x: 910, startPoint y: 130, endPoint x: 911, endPoint y: 140, distance: 10.3
click at [911, 140] on div "33px" at bounding box center [851, 151] width 388 height 31
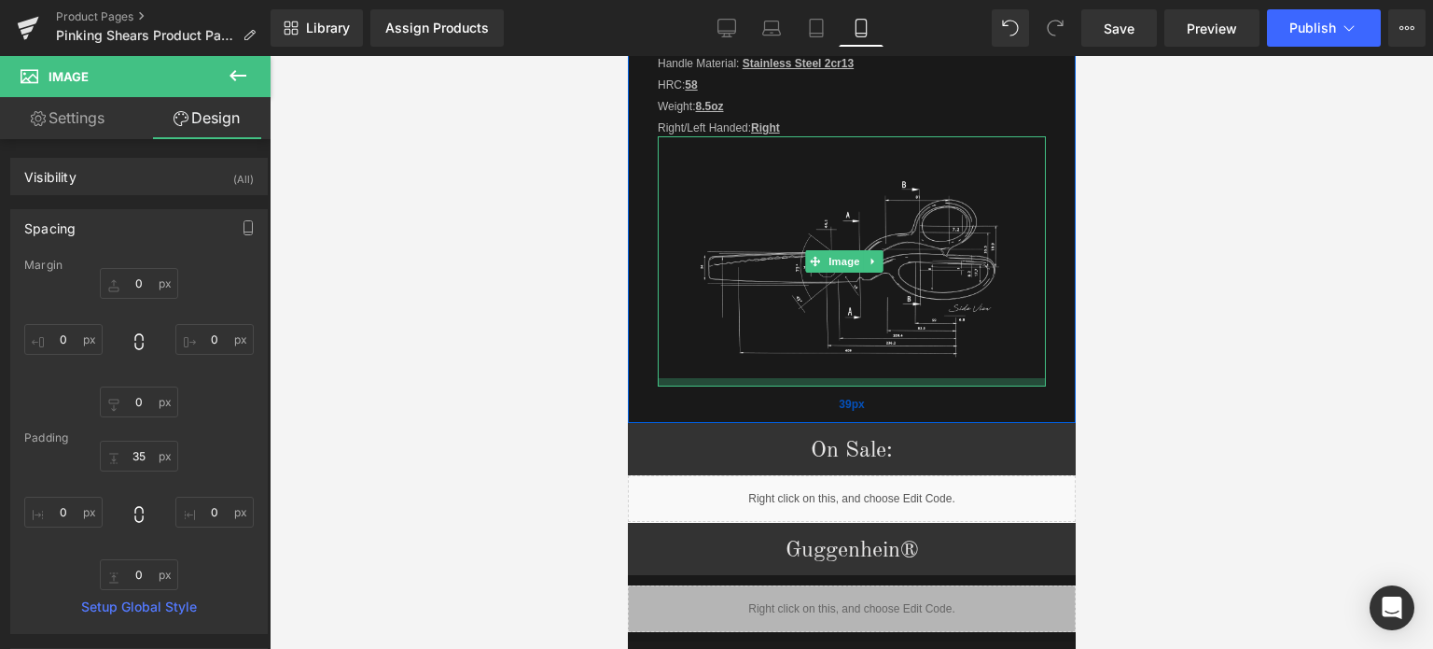
click at [937, 378] on div at bounding box center [851, 382] width 388 height 8
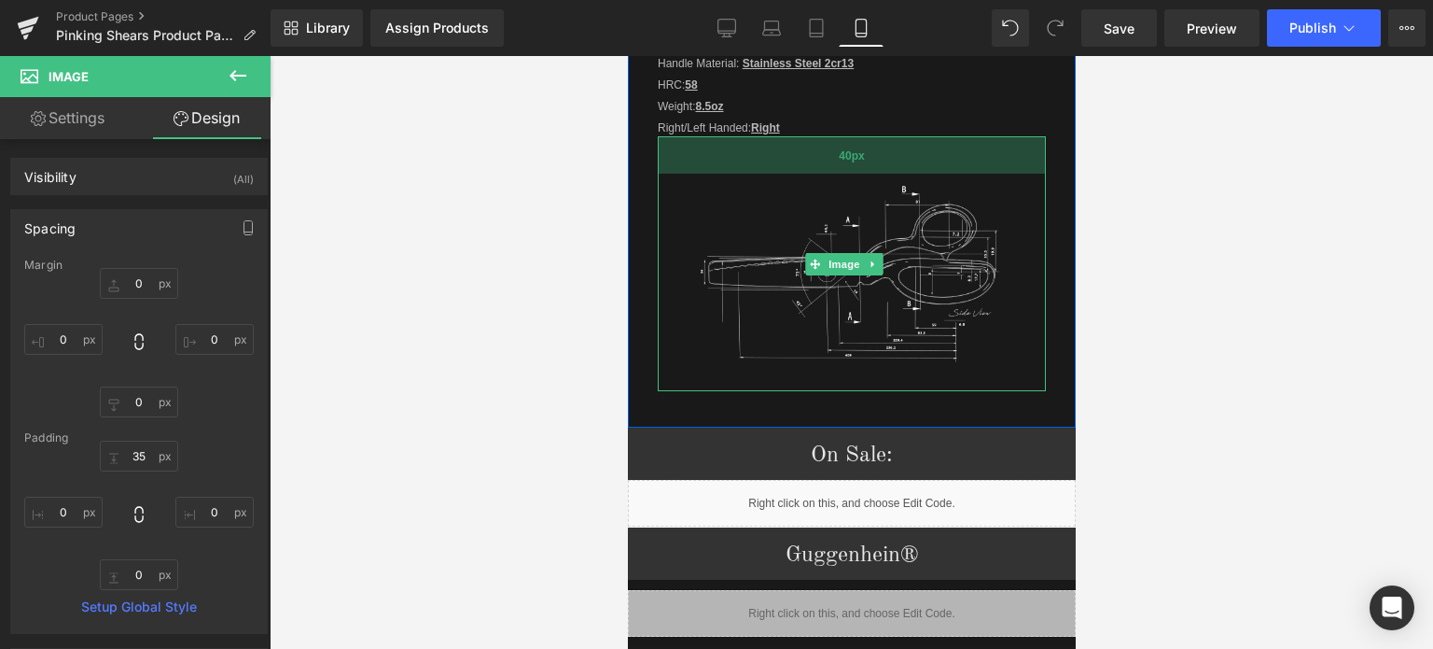
click at [899, 136] on div "40px" at bounding box center [851, 154] width 388 height 37
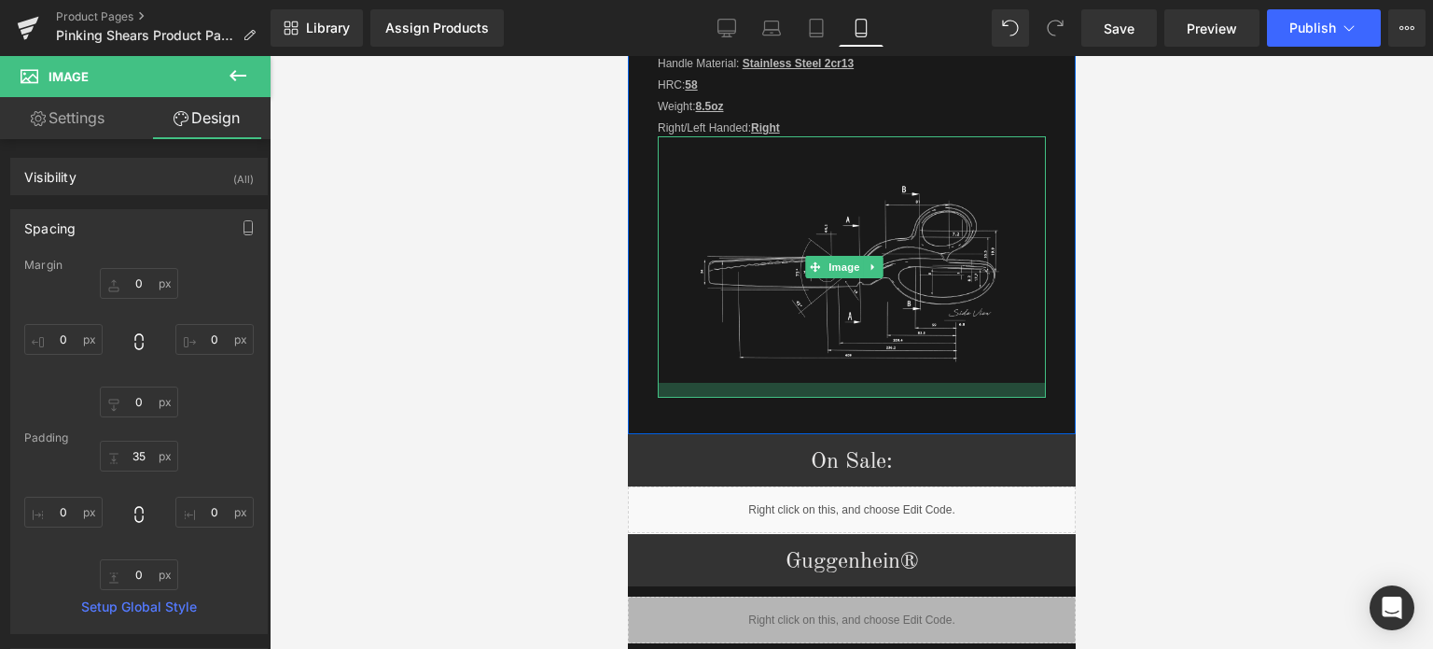
click at [909, 383] on div at bounding box center [851, 390] width 388 height 15
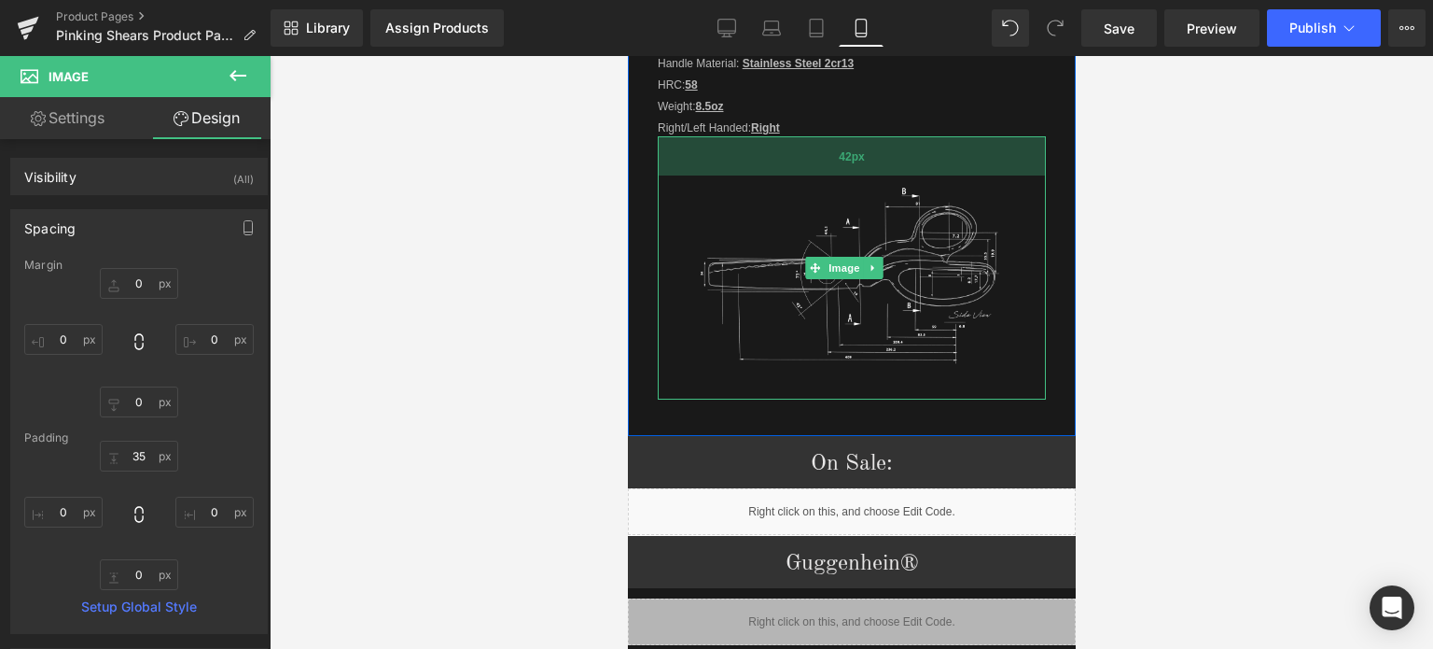
click at [953, 136] on div "42px" at bounding box center [851, 155] width 388 height 39
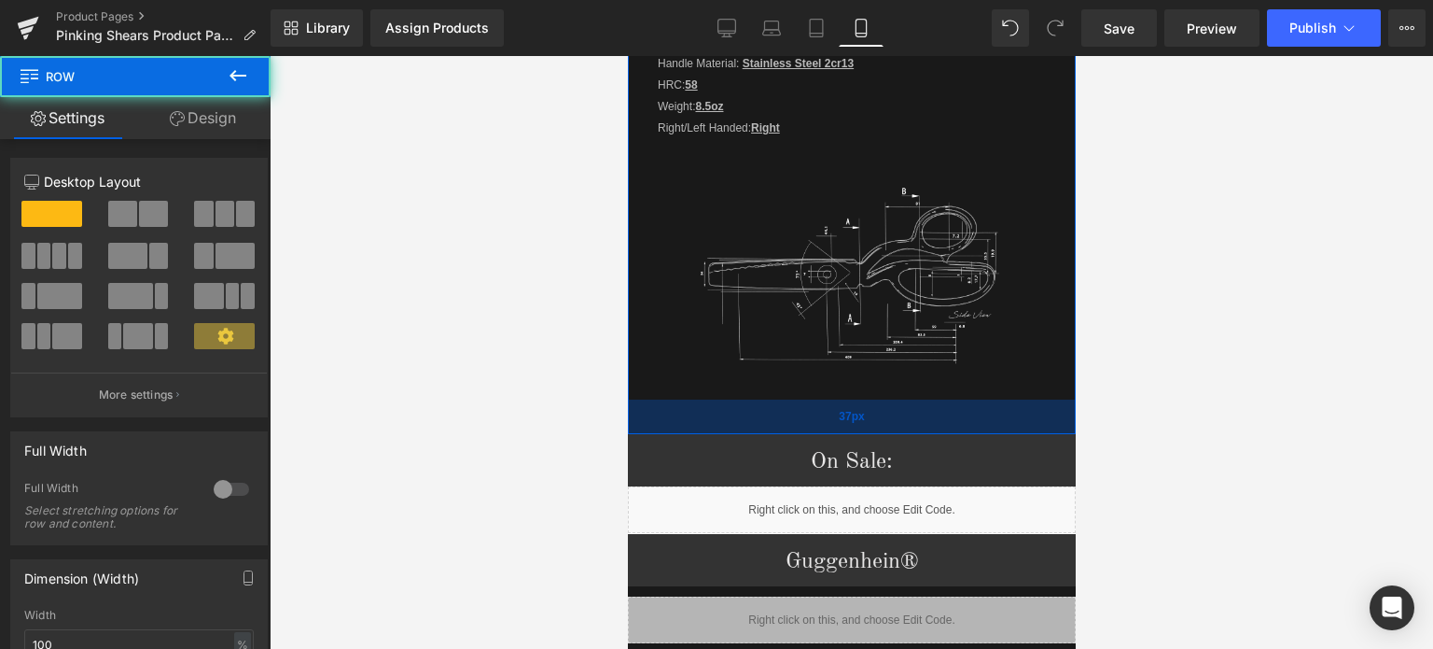
click at [938, 404] on div "37px" at bounding box center [851, 416] width 448 height 35
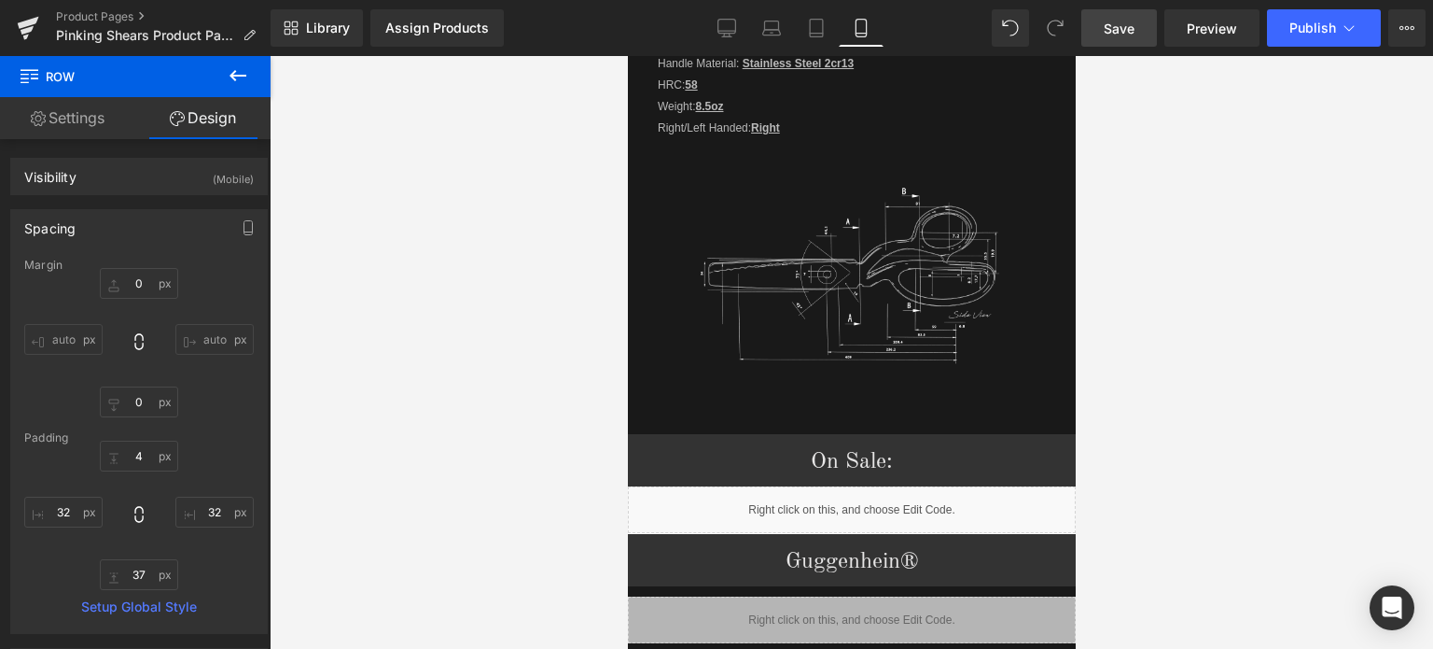
click at [1138, 27] on link "Save" at bounding box center [1120, 27] width 76 height 37
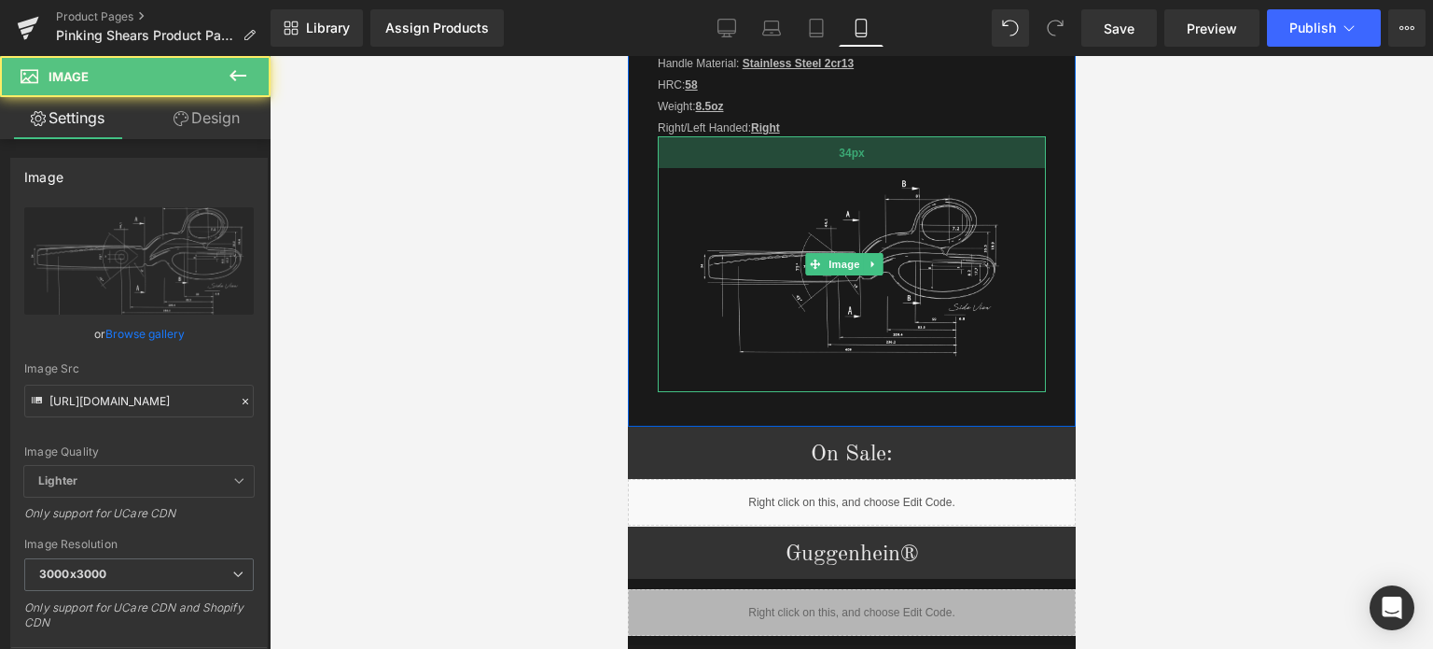
click at [955, 136] on div "34px" at bounding box center [851, 152] width 388 height 32
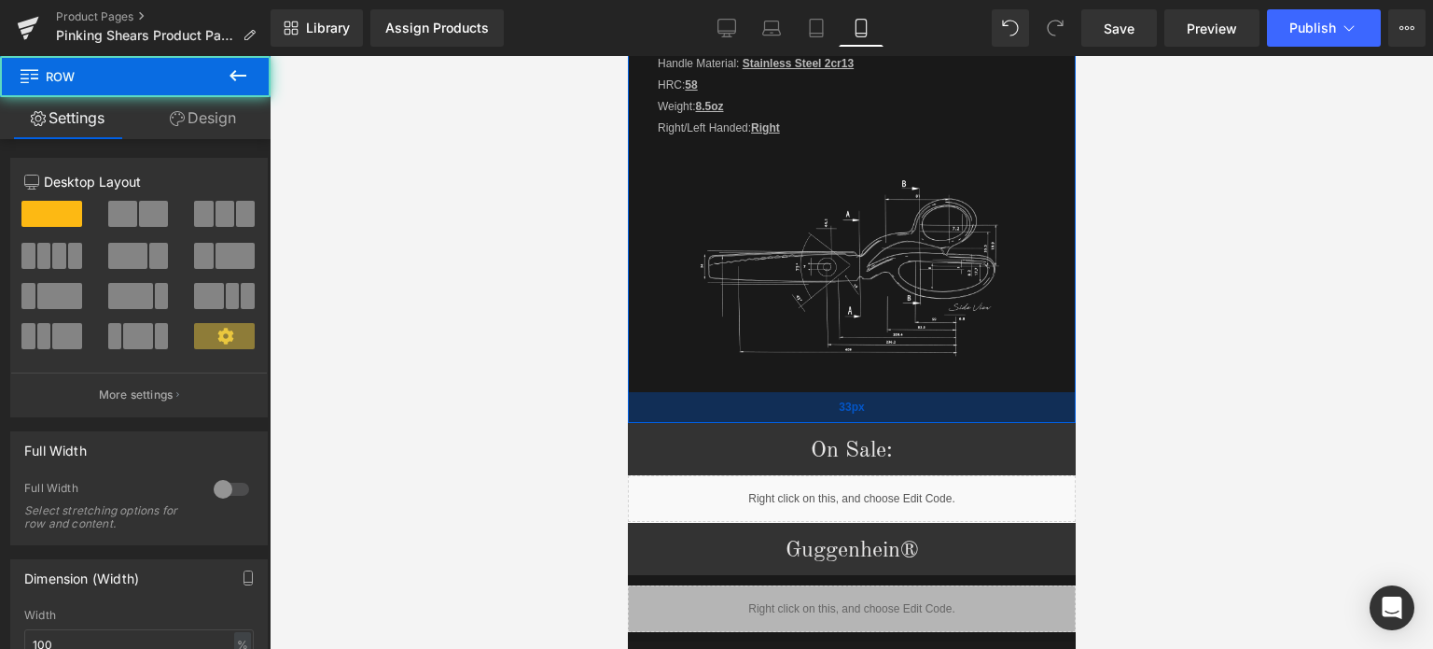
click at [887, 393] on div "33px" at bounding box center [851, 407] width 448 height 31
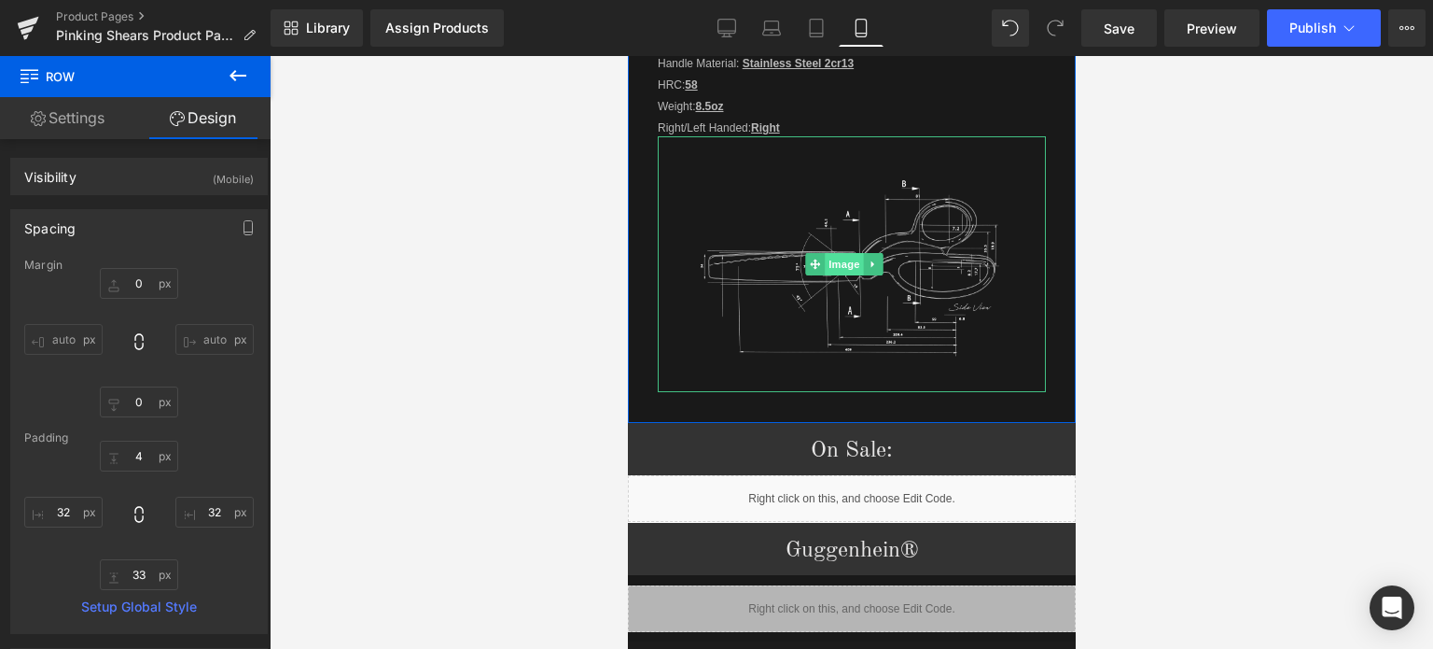
click at [851, 254] on span "Image" at bounding box center [844, 264] width 39 height 22
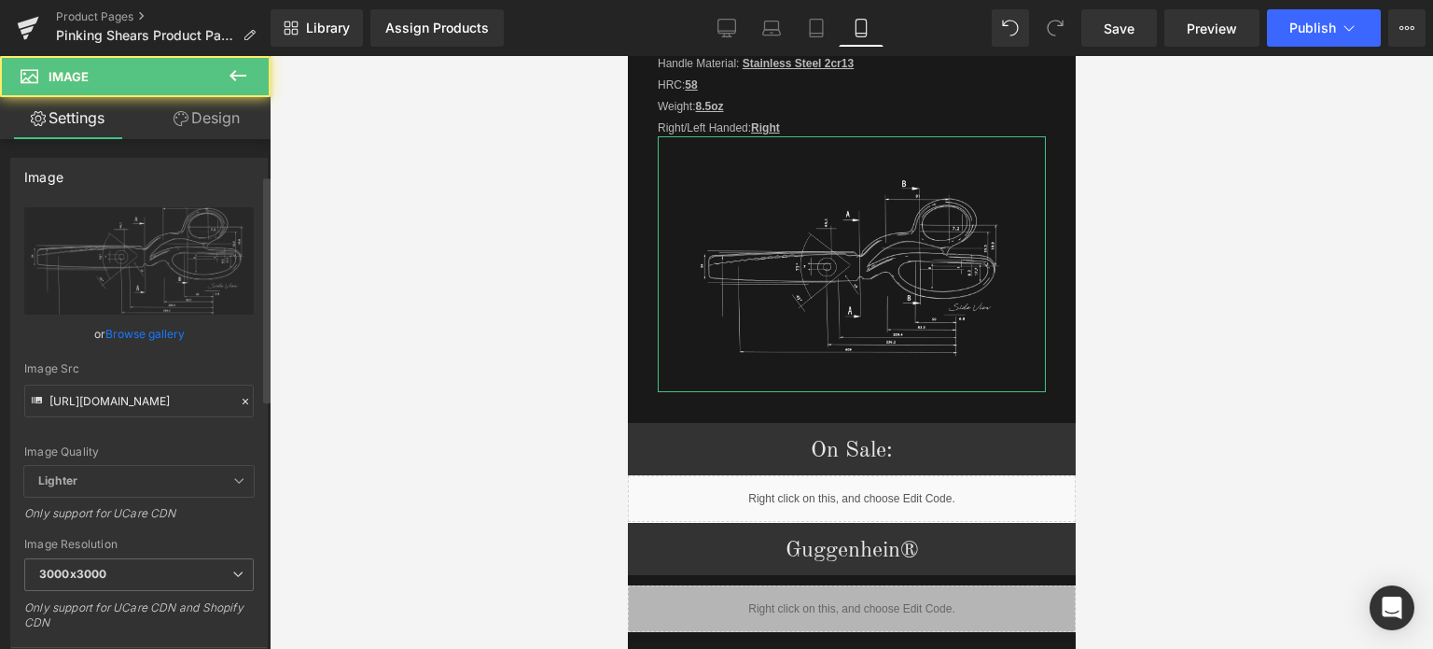
scroll to position [467, 0]
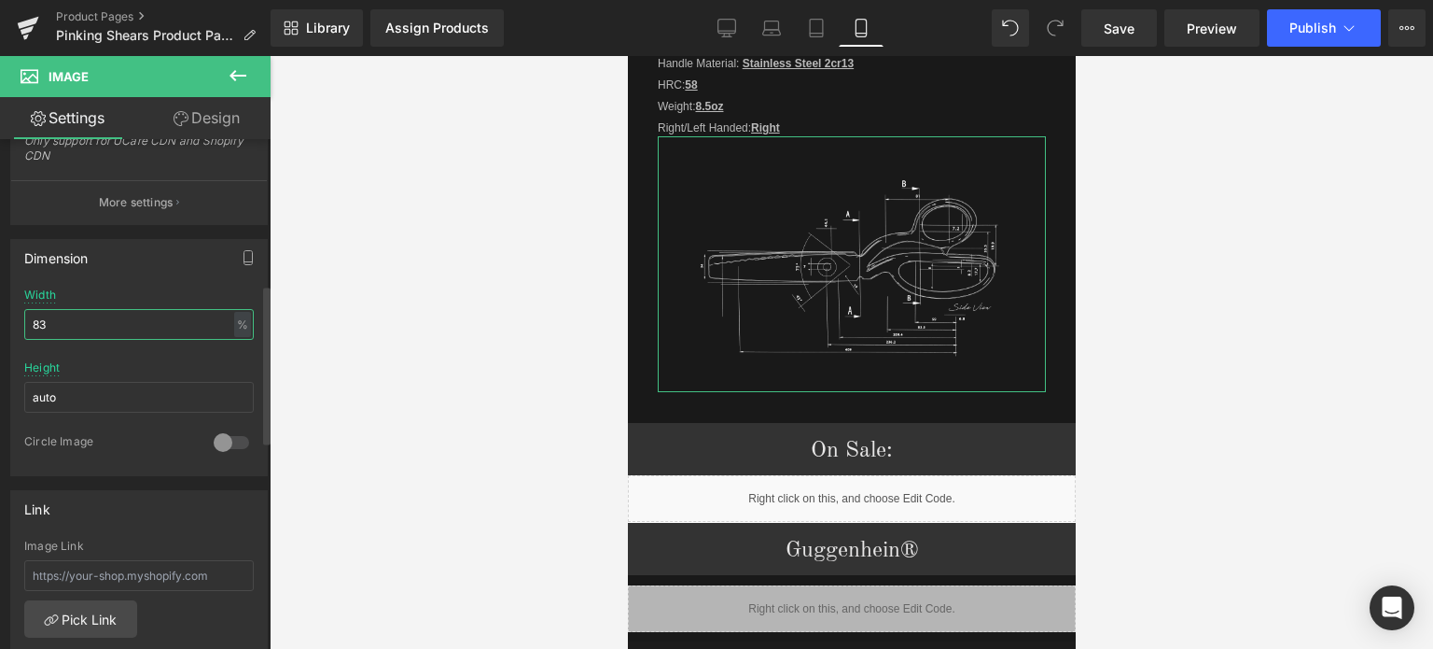
click at [49, 323] on input "83" at bounding box center [139, 324] width 230 height 31
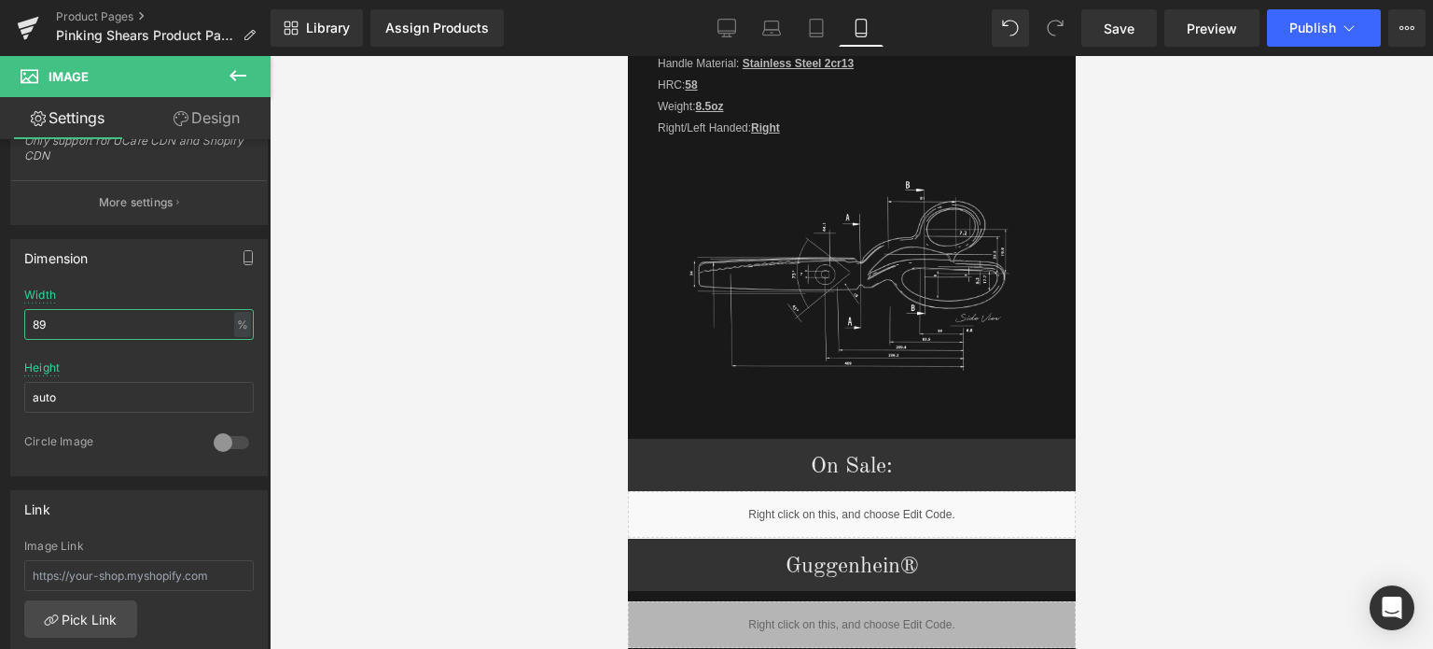
type input "89"
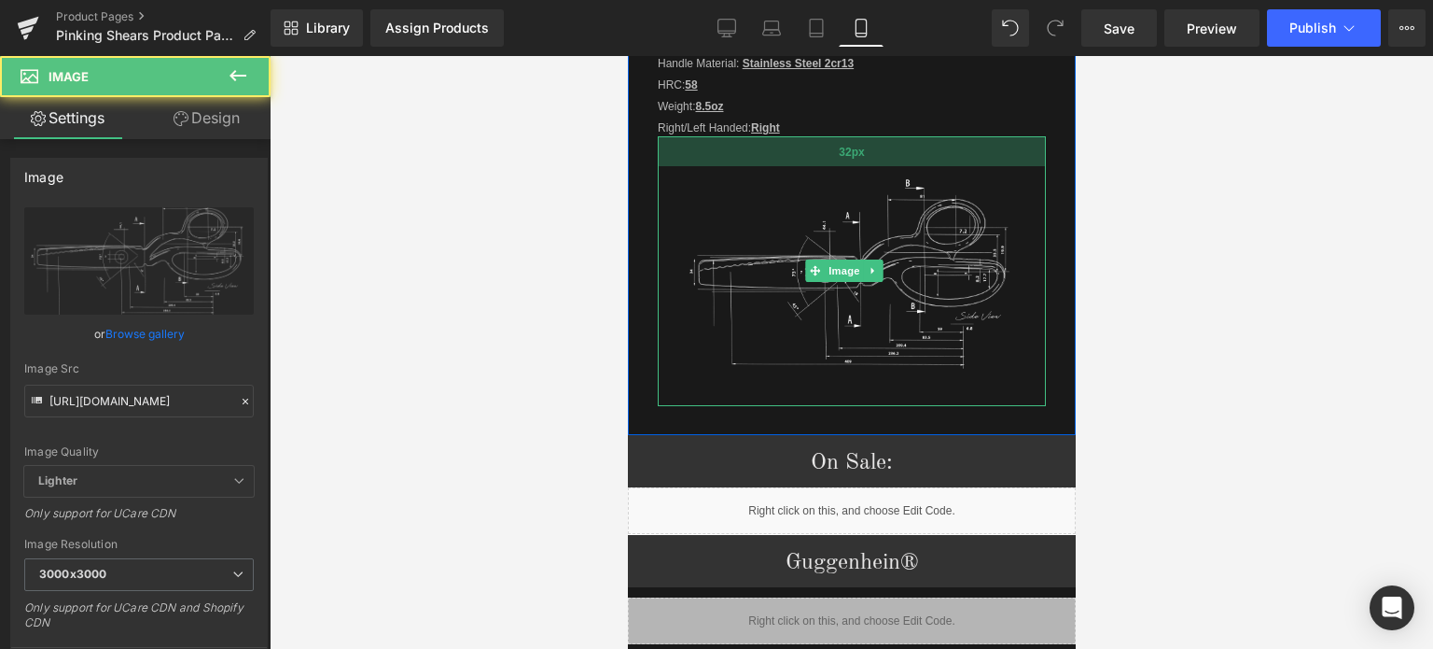
click at [917, 138] on div "32px" at bounding box center [851, 151] width 388 height 30
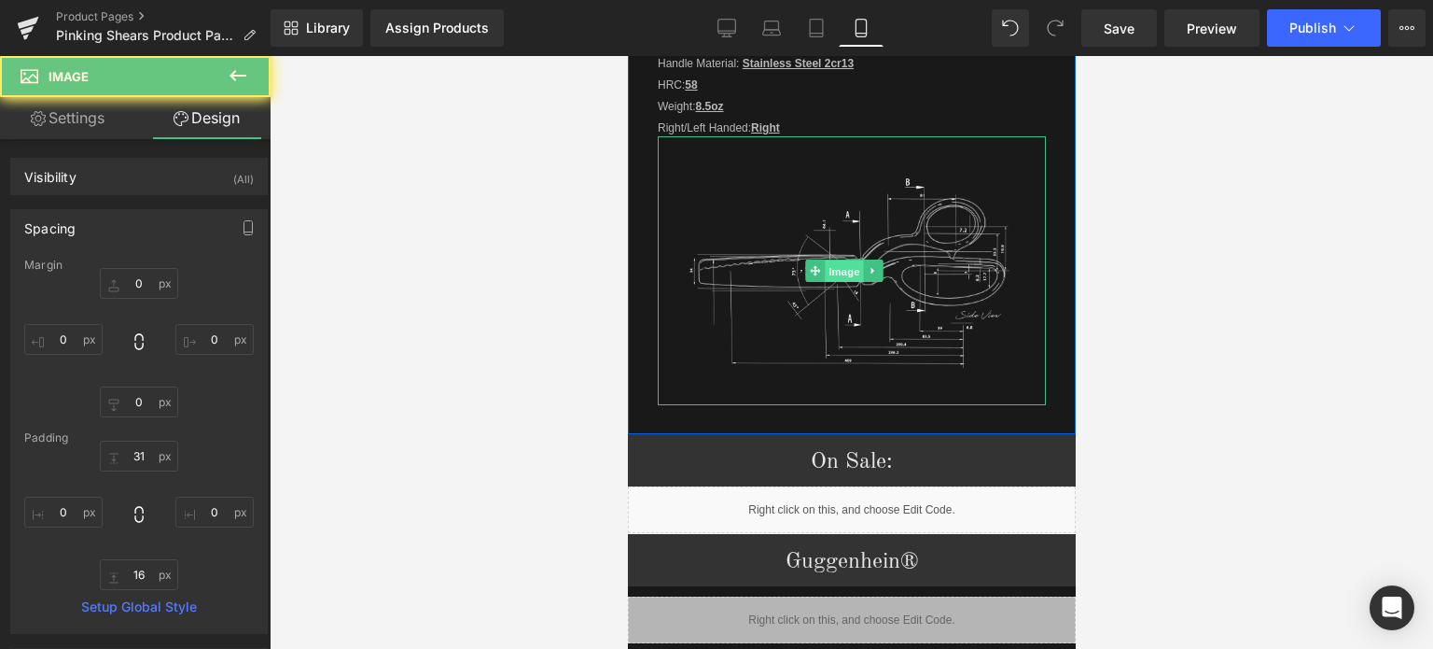
click at [841, 260] on span "Image" at bounding box center [844, 271] width 39 height 22
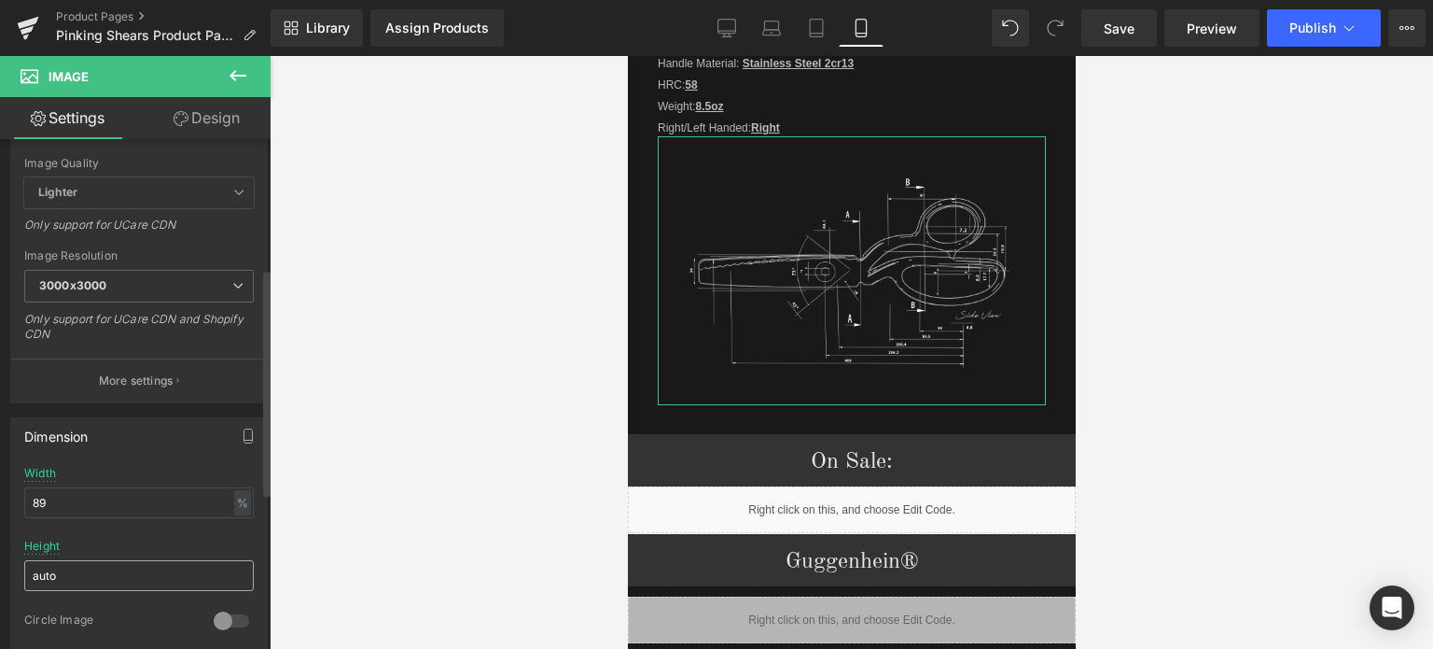
scroll to position [373, 0]
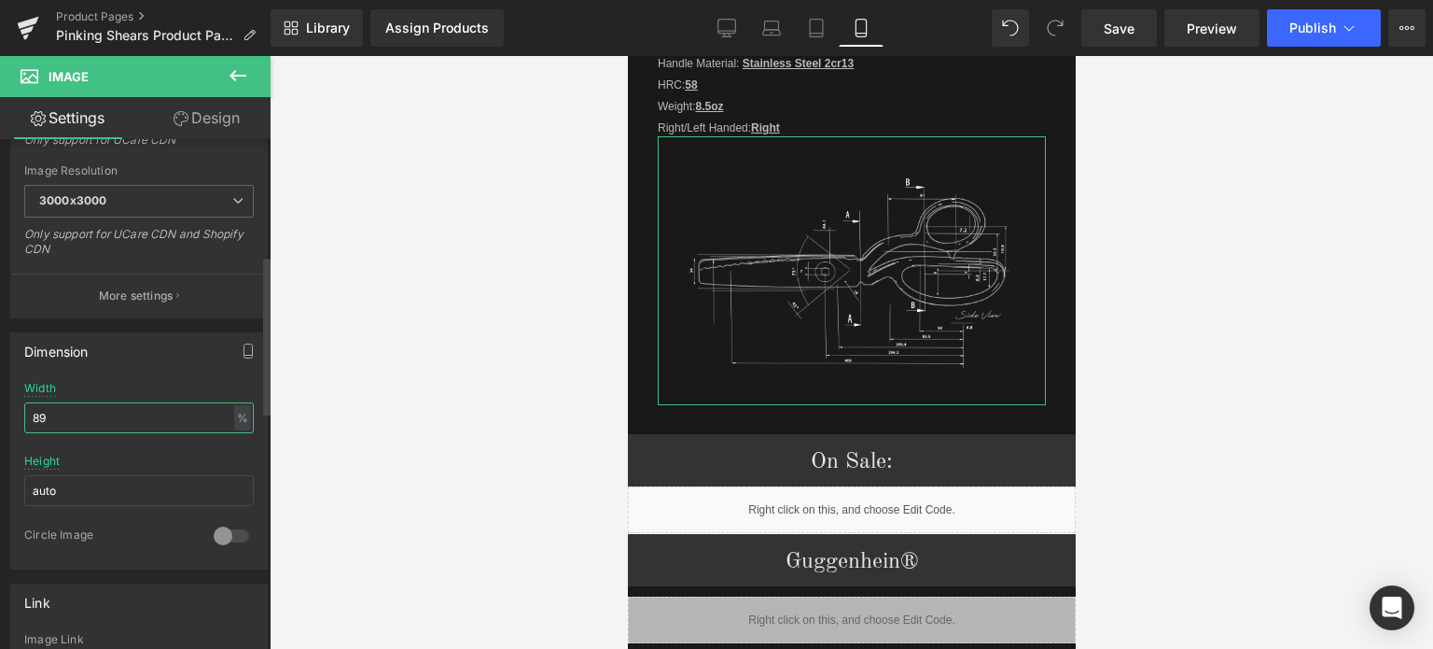
drag, startPoint x: 40, startPoint y: 417, endPoint x: 28, endPoint y: 417, distance: 12.1
click at [28, 417] on input "89" at bounding box center [139, 417] width 230 height 31
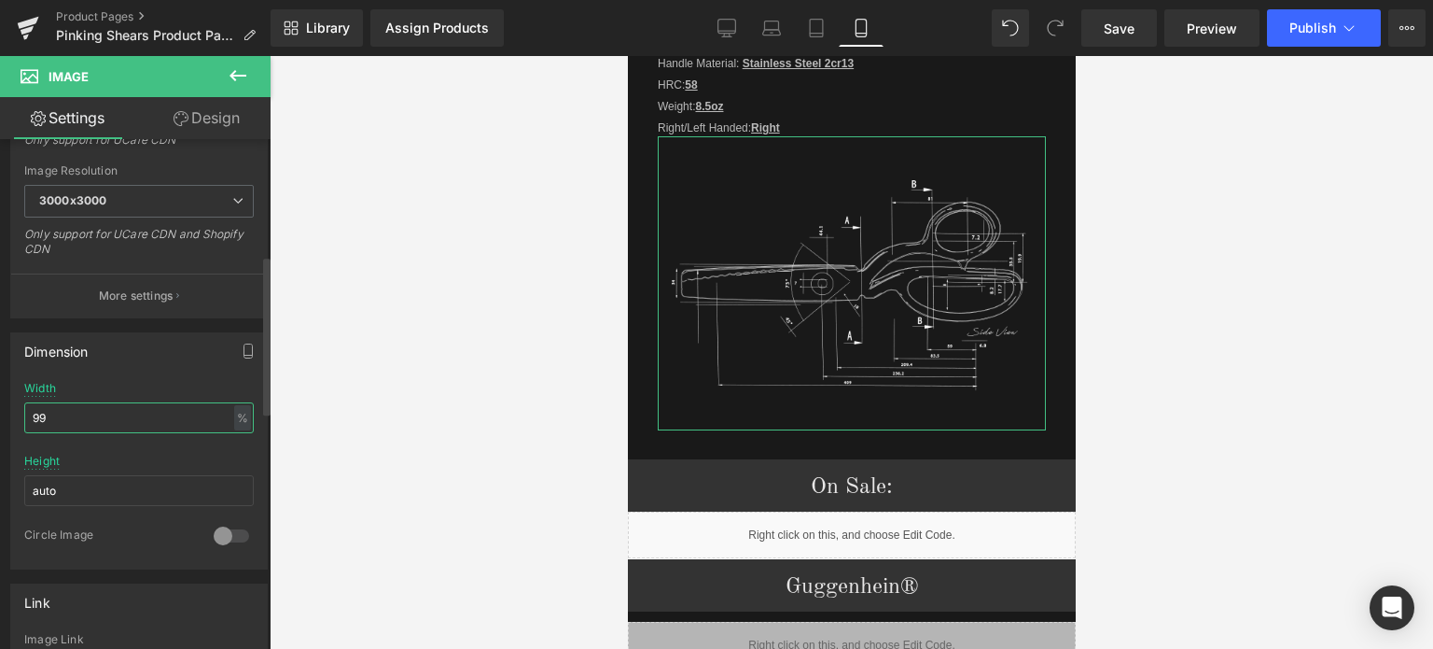
click at [47, 416] on input "99" at bounding box center [139, 417] width 230 height 31
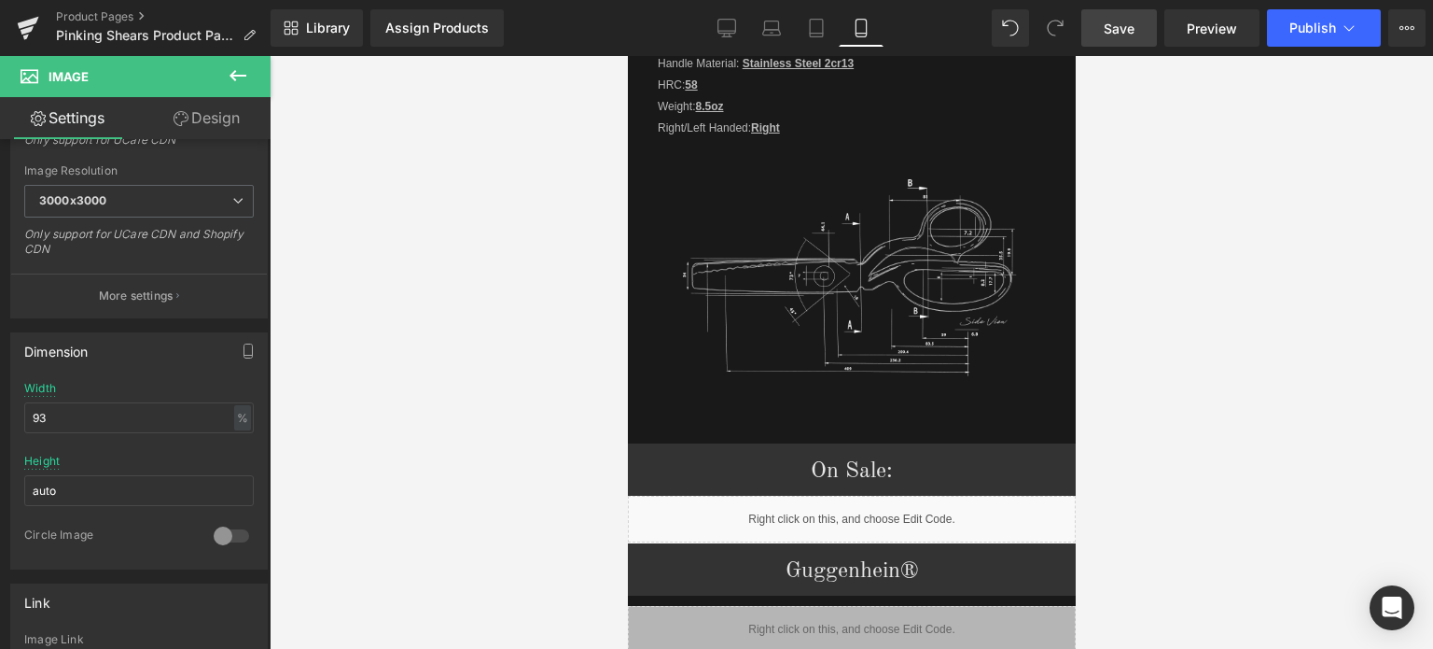
click at [1121, 42] on link "Save" at bounding box center [1120, 27] width 76 height 37
drag, startPoint x: 39, startPoint y: 414, endPoint x: 49, endPoint y: 415, distance: 10.3
click at [49, 415] on input "93" at bounding box center [139, 417] width 230 height 31
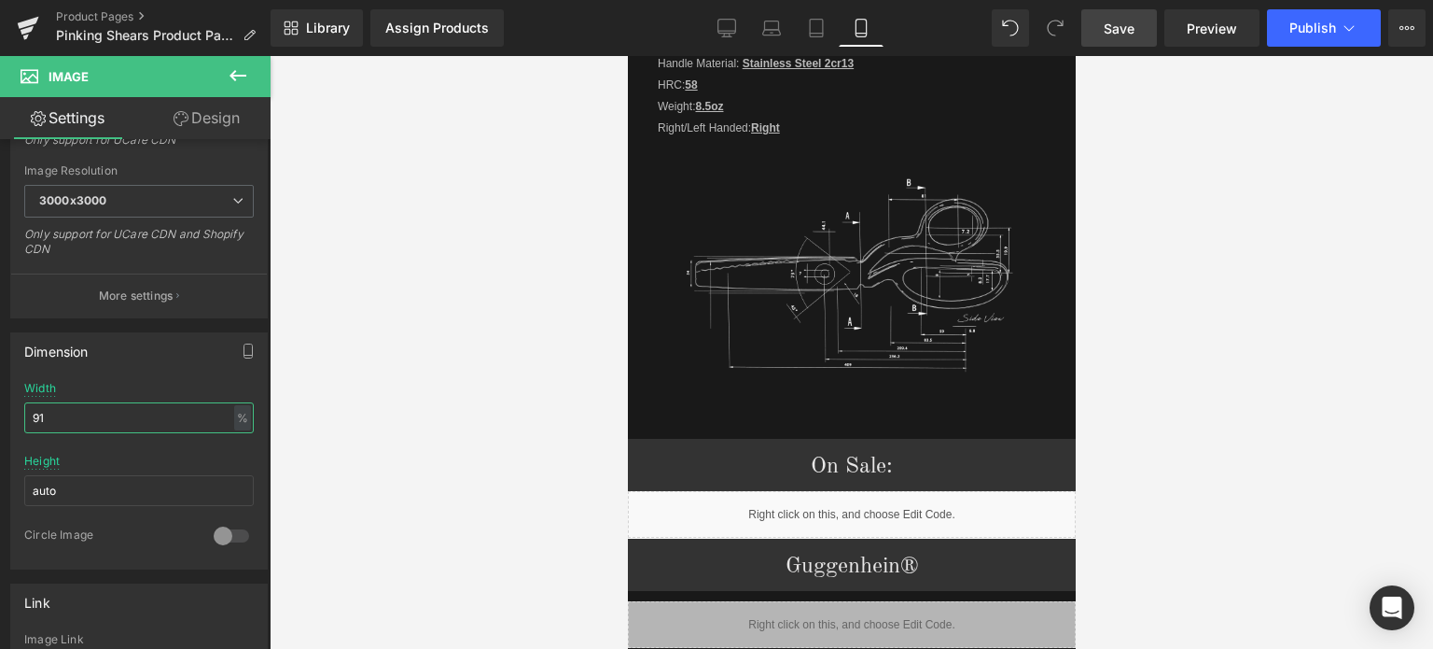
type input "91"
click at [1135, 20] on span "Save" at bounding box center [1119, 29] width 31 height 20
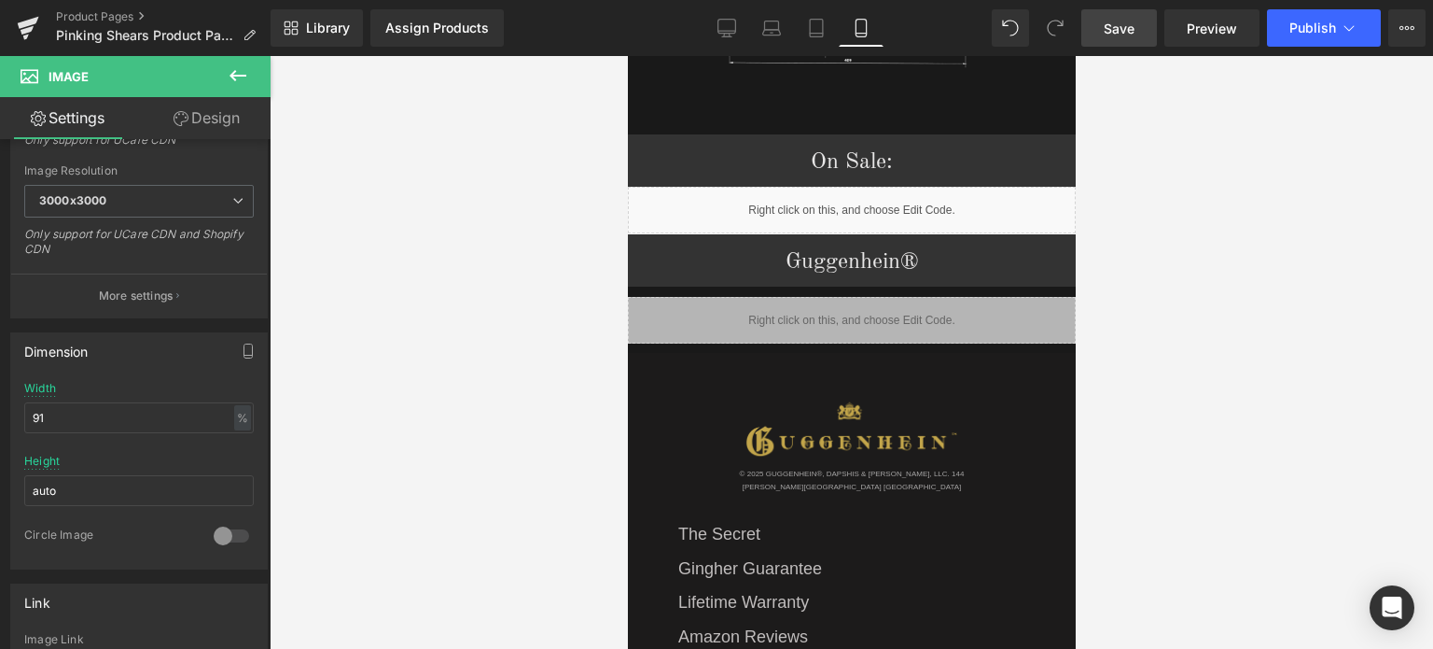
scroll to position [3066, 0]
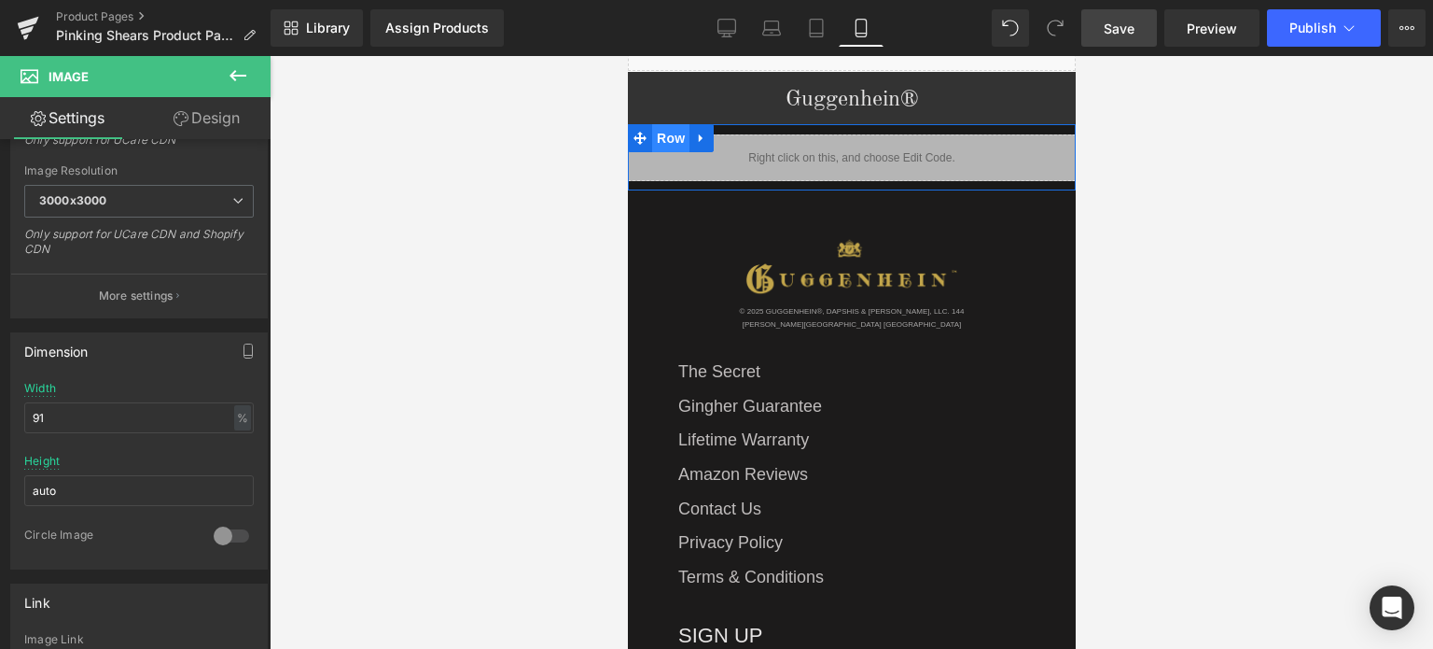
click at [666, 124] on span "Row" at bounding box center [669, 138] width 37 height 28
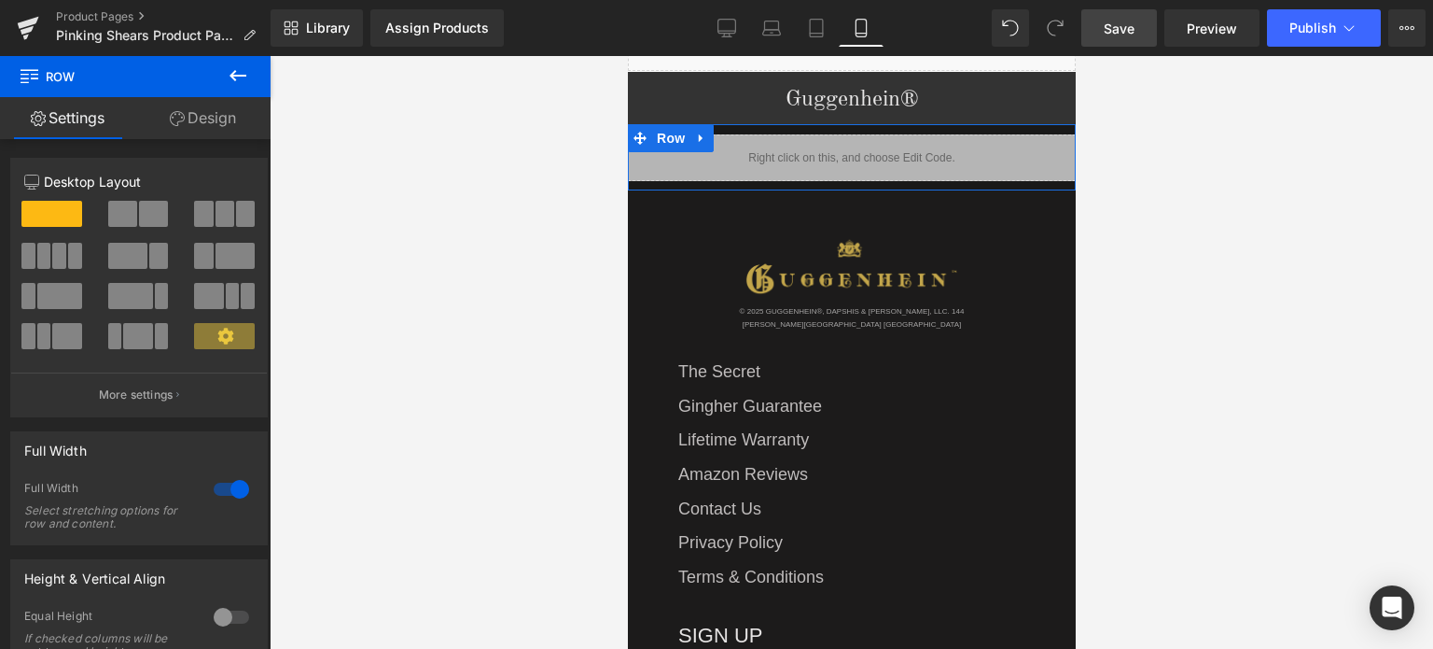
click at [228, 116] on link "Design" at bounding box center [202, 118] width 135 height 42
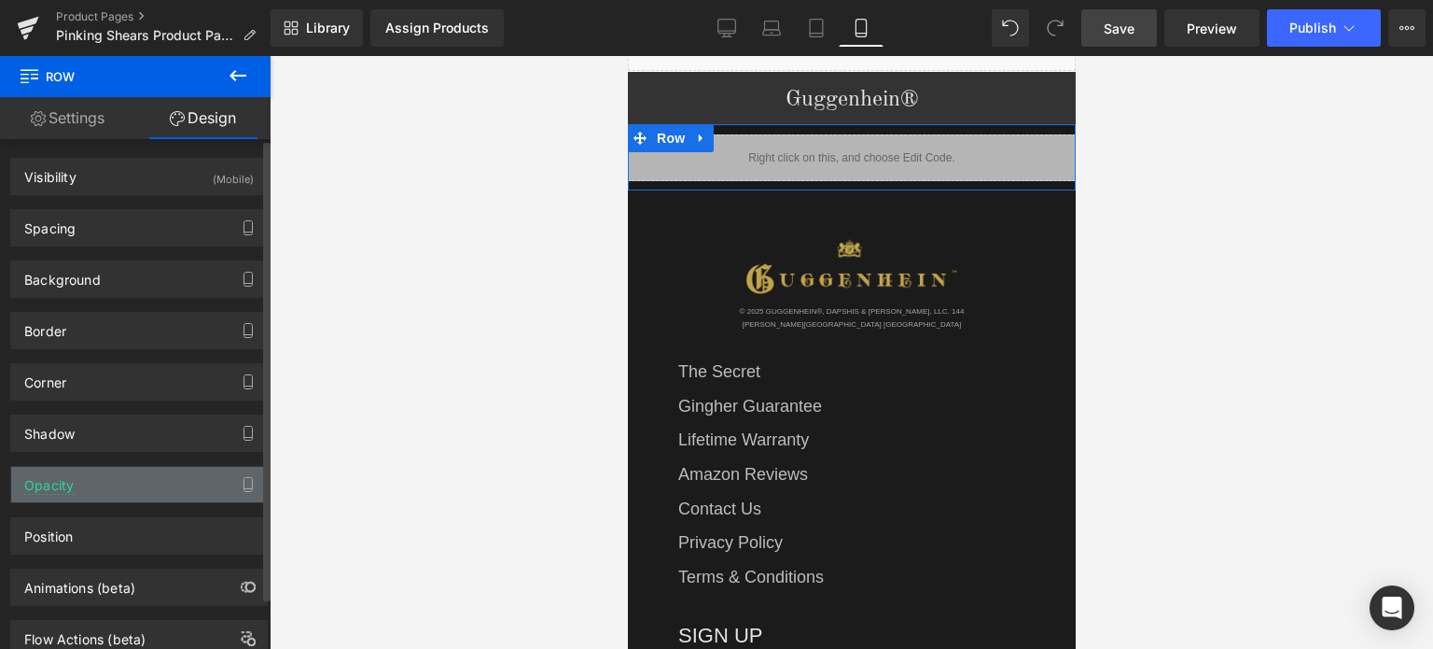
click at [131, 483] on div "Opacity" at bounding box center [139, 484] width 256 height 35
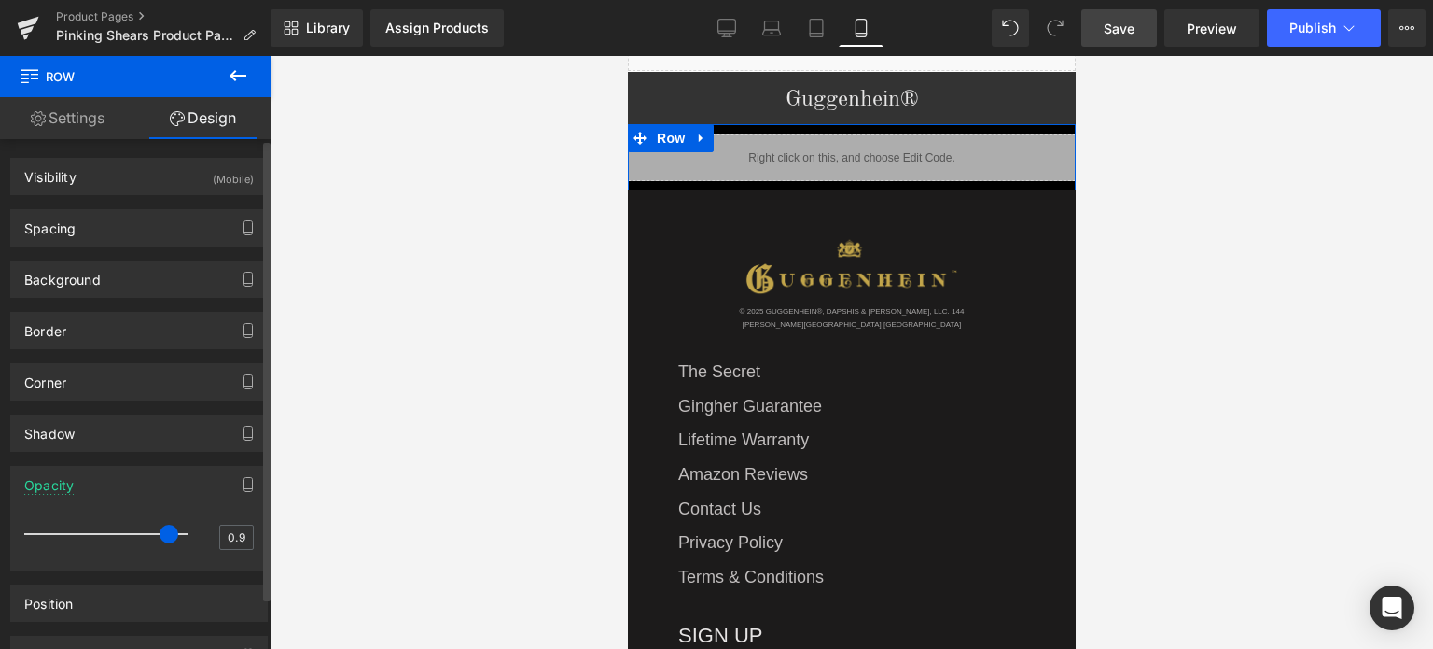
drag, startPoint x: 171, startPoint y: 529, endPoint x: 198, endPoint y: 529, distance: 27.1
click at [198, 529] on div "0.9" at bounding box center [139, 539] width 230 height 49
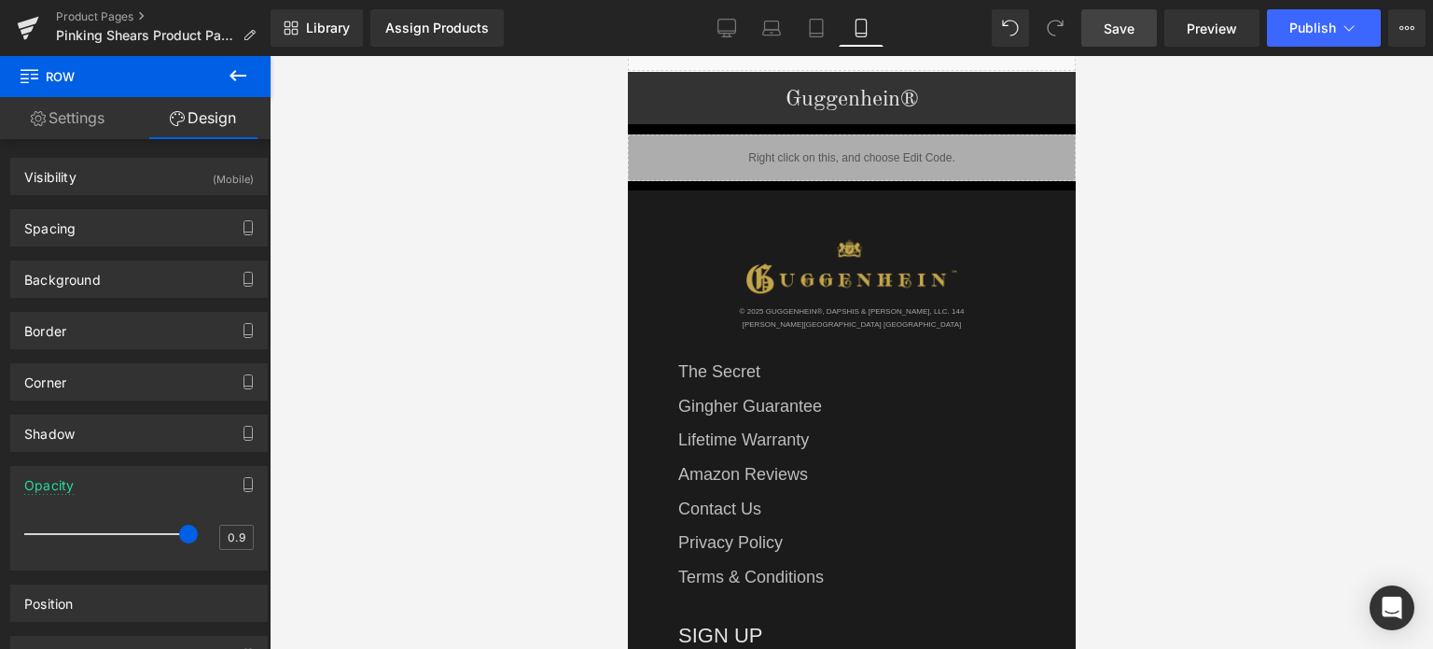
click at [1118, 29] on span "Save" at bounding box center [1119, 29] width 31 height 20
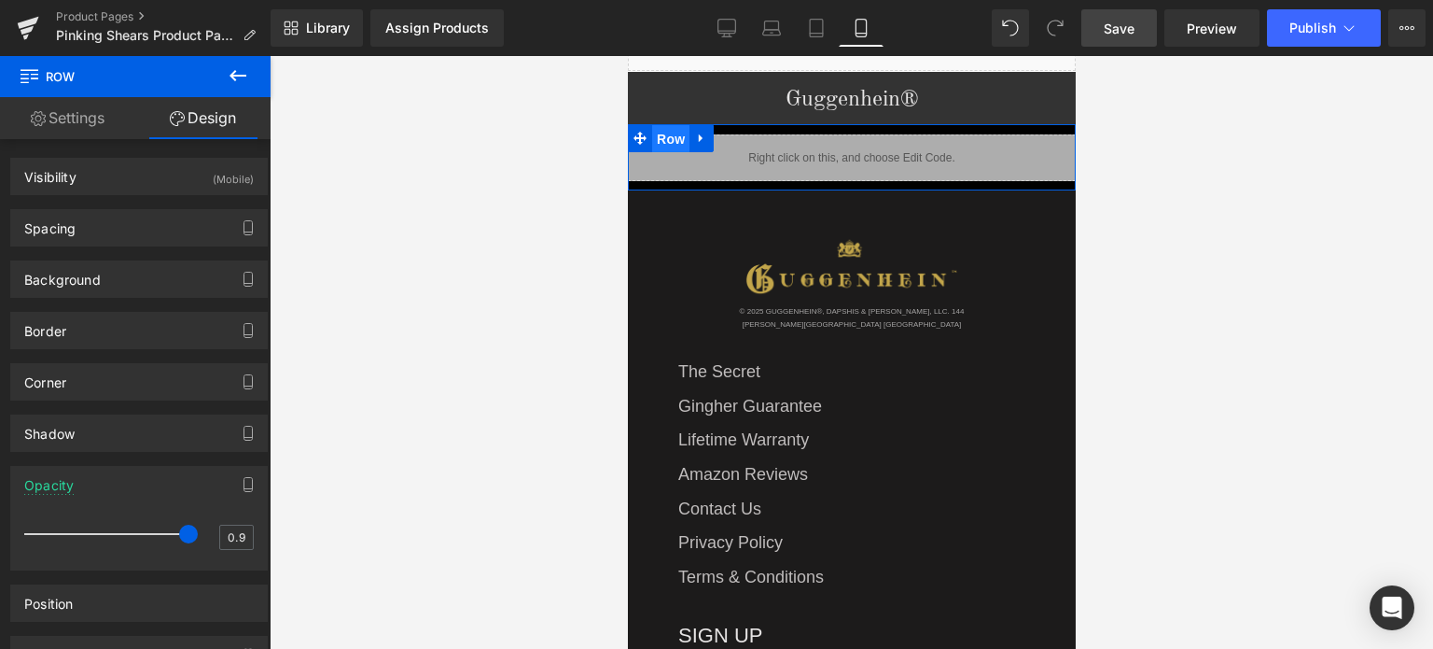
click at [660, 125] on span "Row" at bounding box center [669, 139] width 37 height 28
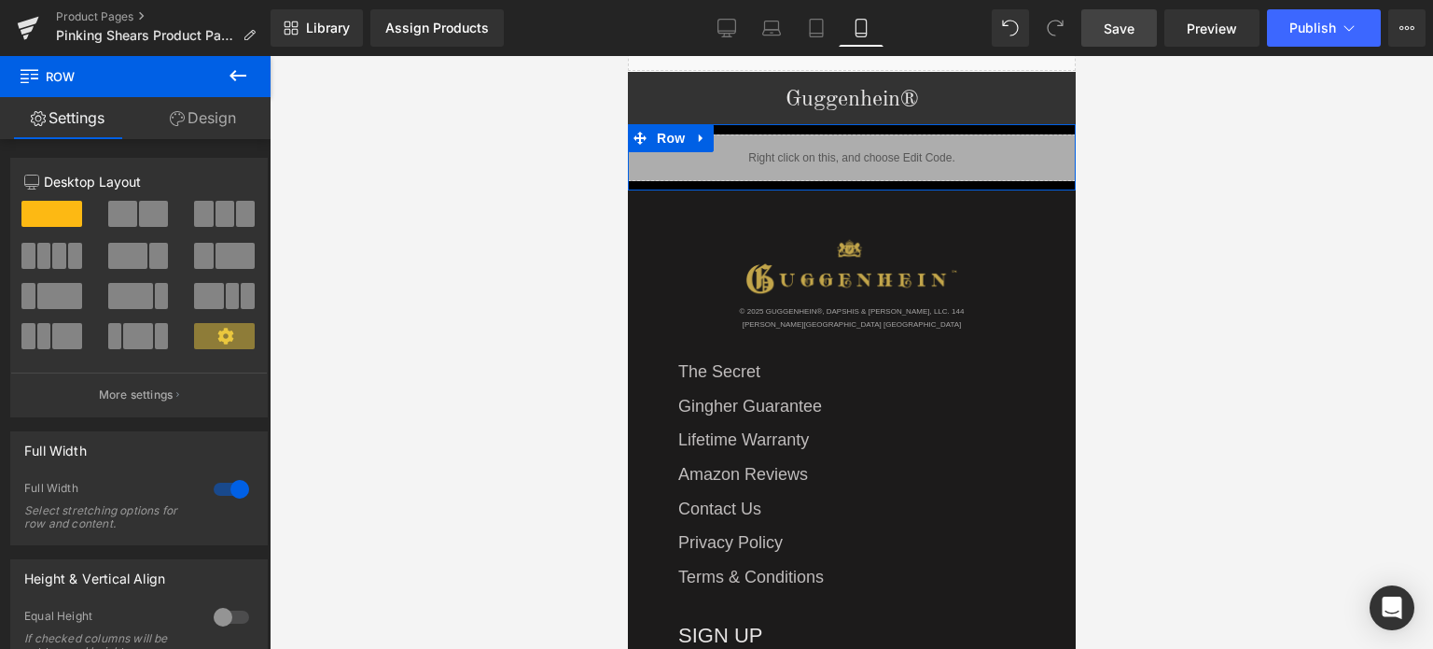
drag, startPoint x: 217, startPoint y: 121, endPoint x: 84, endPoint y: 448, distance: 352.8
click at [217, 121] on link "Design" at bounding box center [202, 118] width 135 height 42
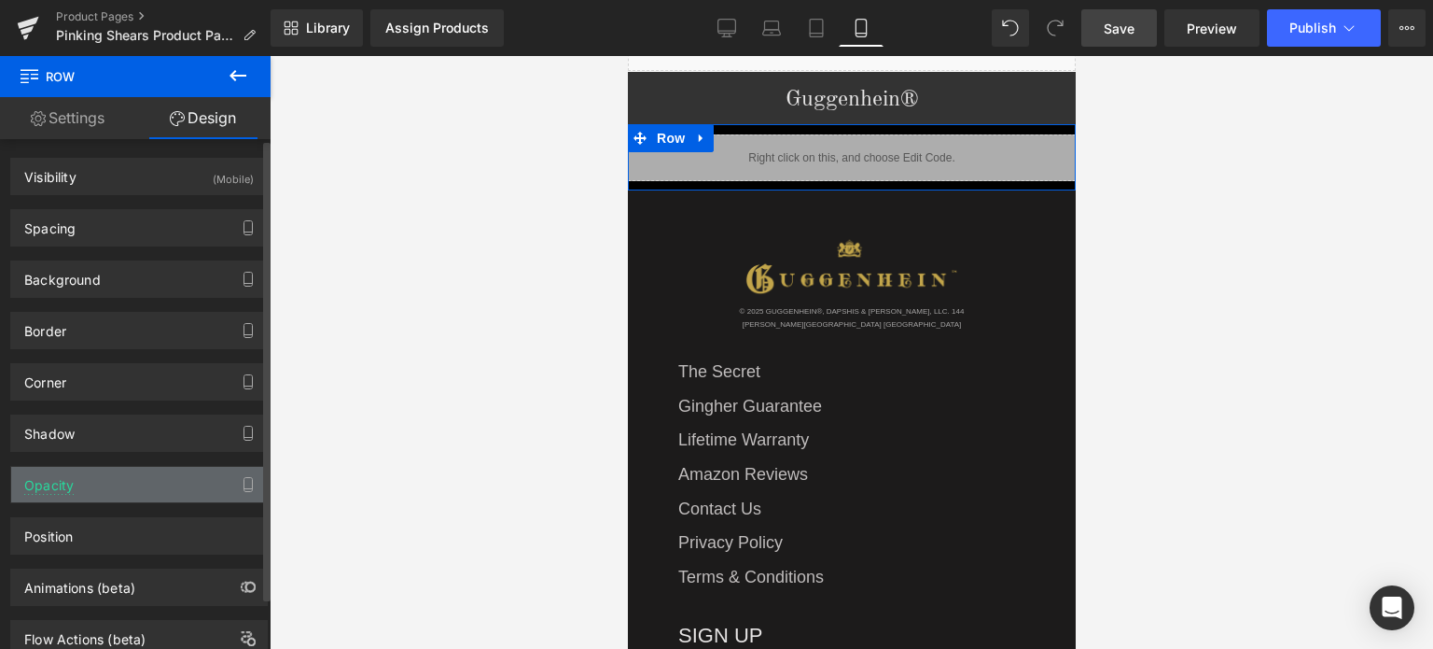
click at [113, 487] on div "Opacity" at bounding box center [139, 484] width 256 height 35
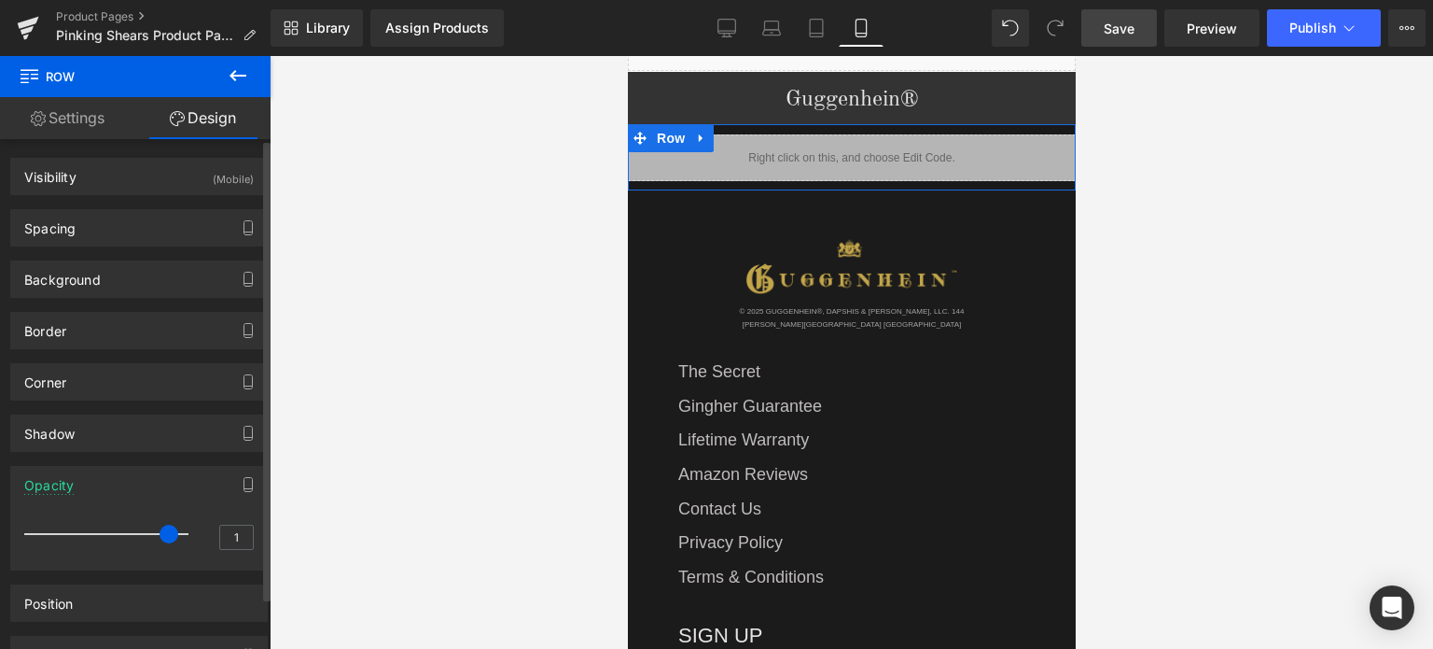
drag, startPoint x: 179, startPoint y: 530, endPoint x: 167, endPoint y: 531, distance: 12.2
click at [167, 531] on span at bounding box center [169, 533] width 19 height 19
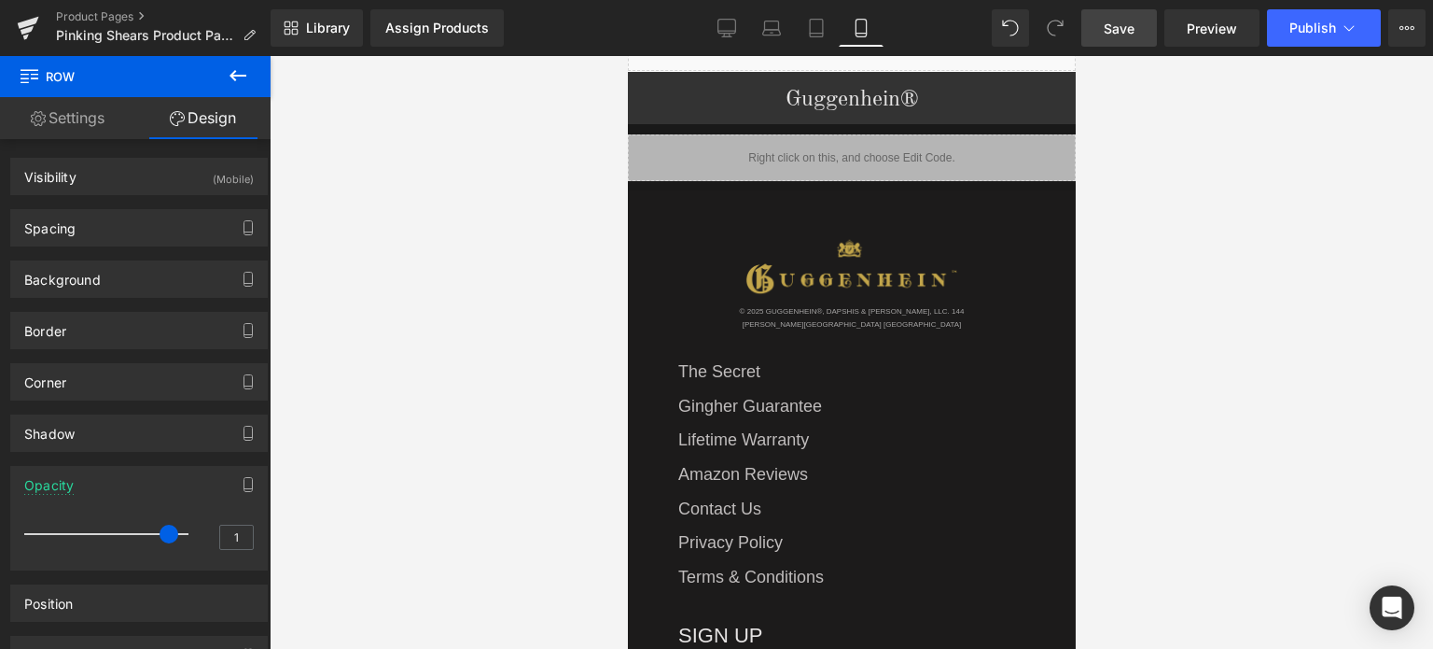
click at [1115, 21] on span "Save" at bounding box center [1119, 29] width 31 height 20
click at [1134, 26] on span "Save" at bounding box center [1119, 29] width 31 height 20
click at [1123, 22] on span "Save" at bounding box center [1119, 29] width 31 height 20
